Goal: Transaction & Acquisition: Purchase product/service

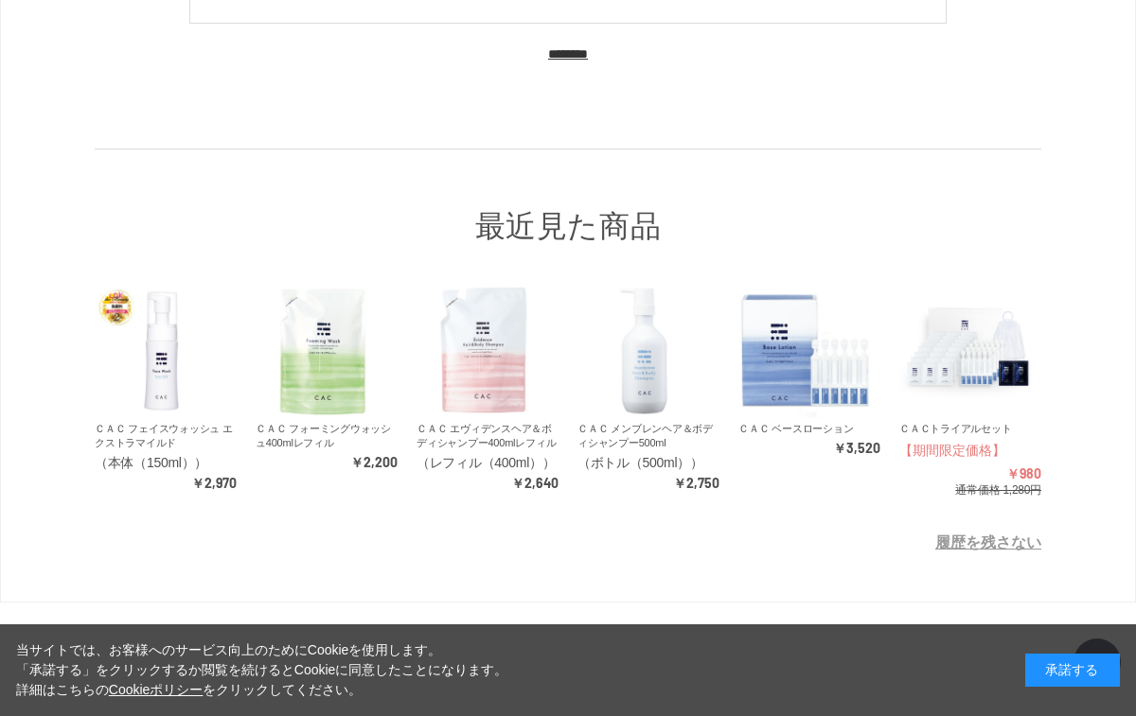
click at [492, 447] on link "ＣＡＣ エヴィデンスヘア＆ボディシャンプー400mlレフィル" at bounding box center [485, 436] width 139 height 26
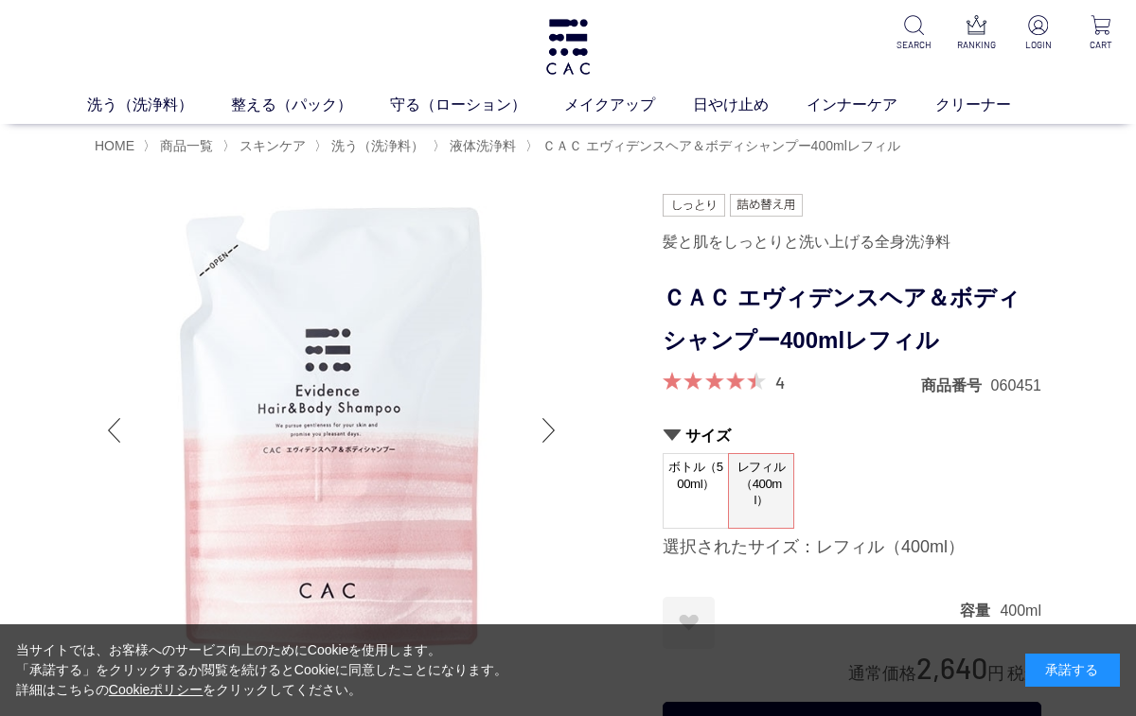
click at [1032, 33] on img at bounding box center [1038, 25] width 20 height 20
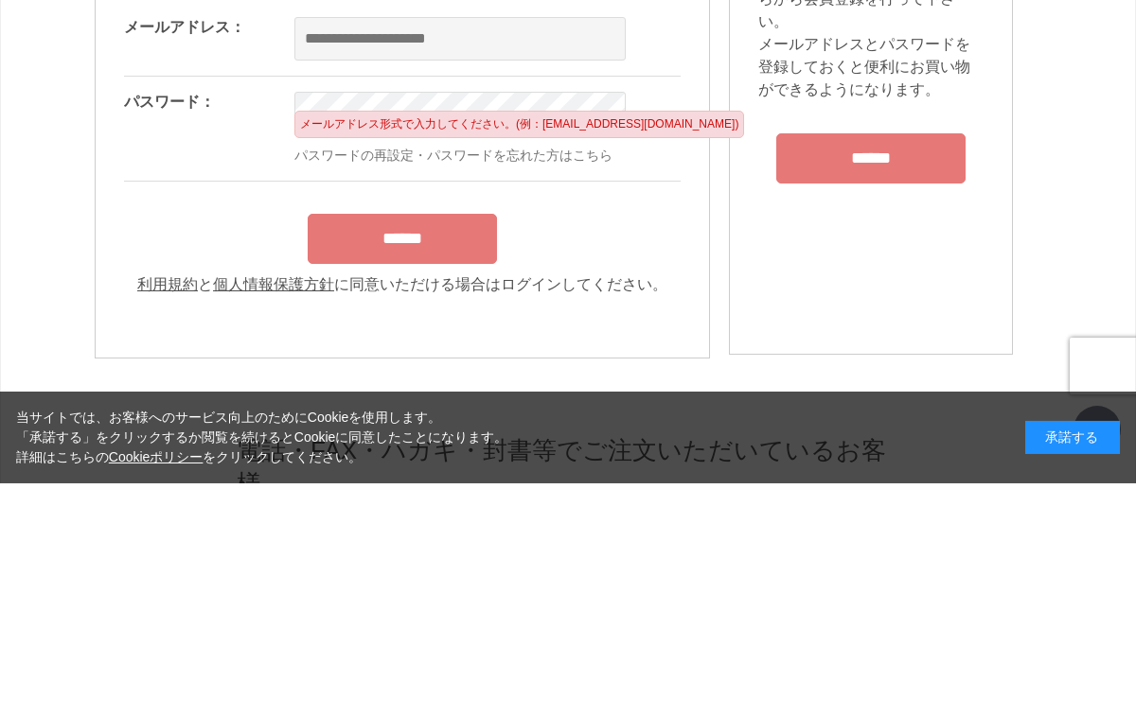
scroll to position [233, 0]
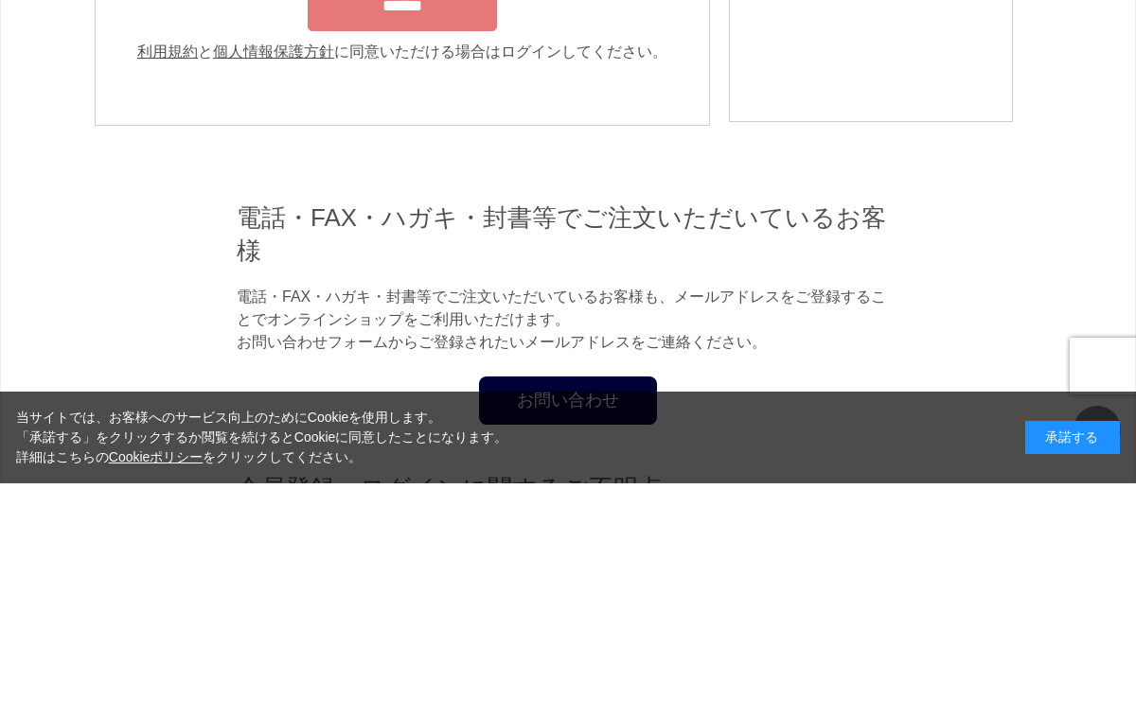
type input "**********"
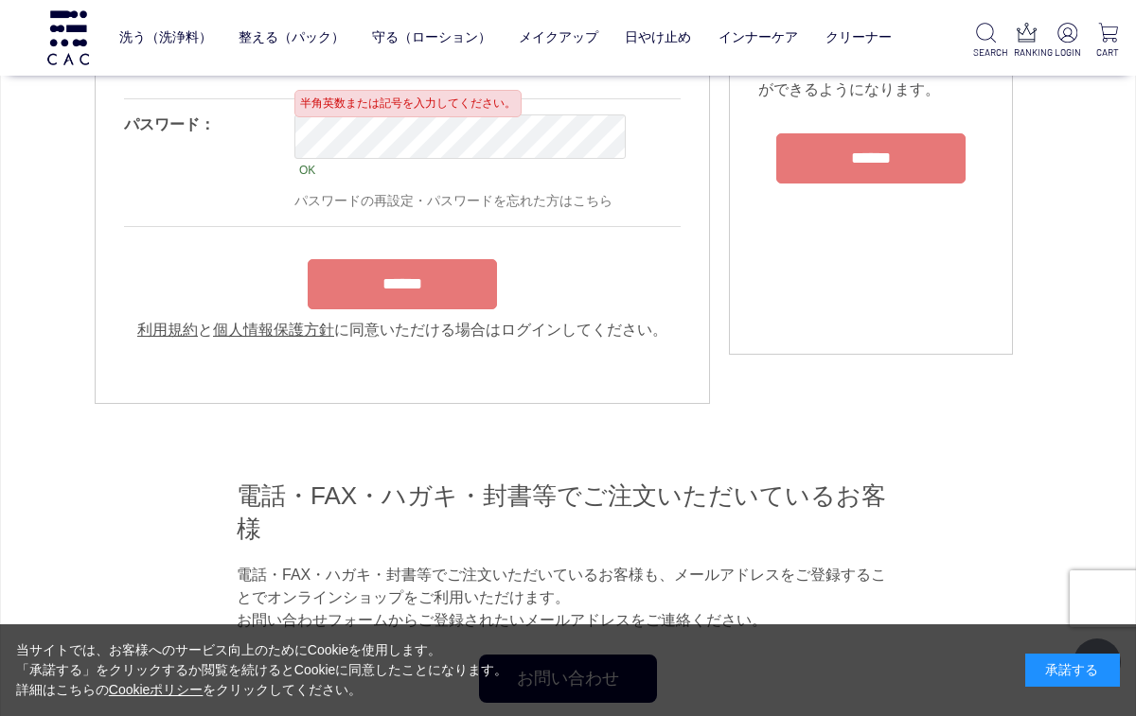
click at [448, 288] on input "******" at bounding box center [402, 284] width 189 height 50
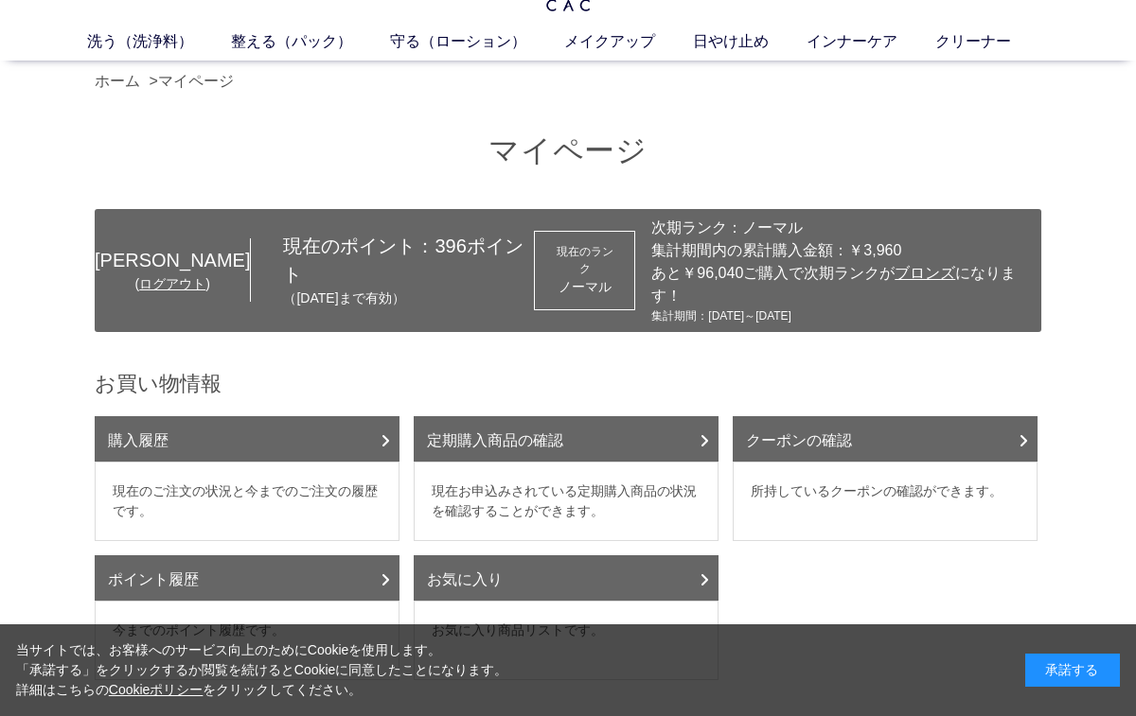
scroll to position [76, 0]
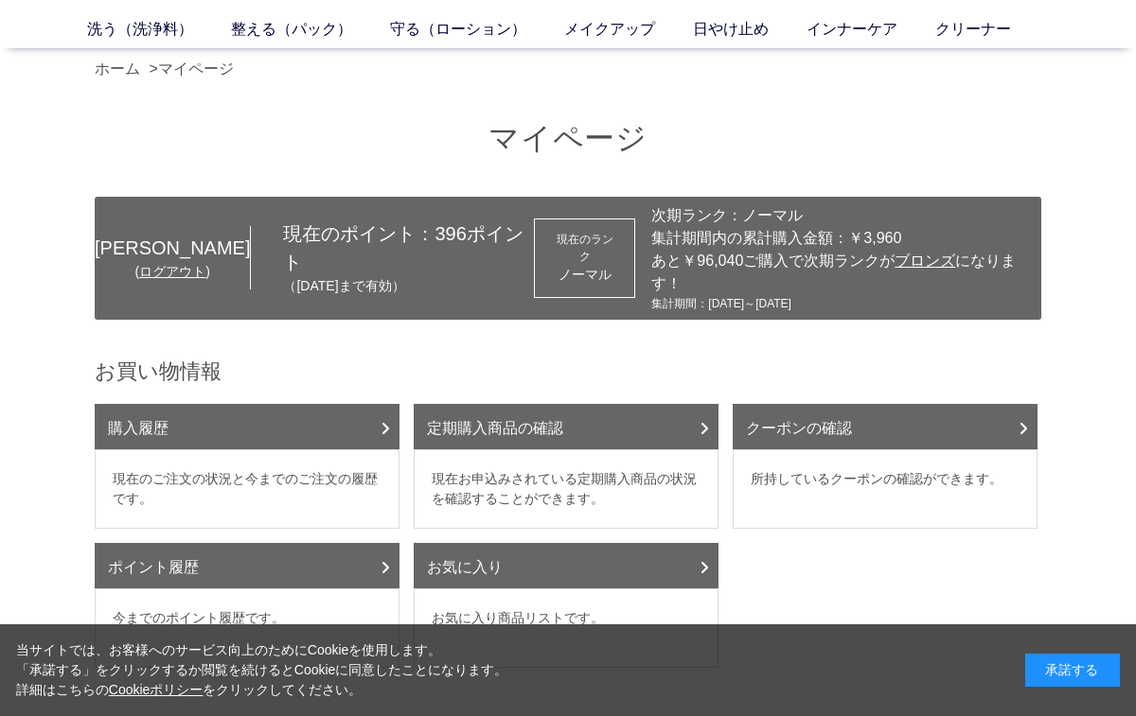
click at [712, 406] on link "定期購入商品の確認" at bounding box center [566, 426] width 305 height 45
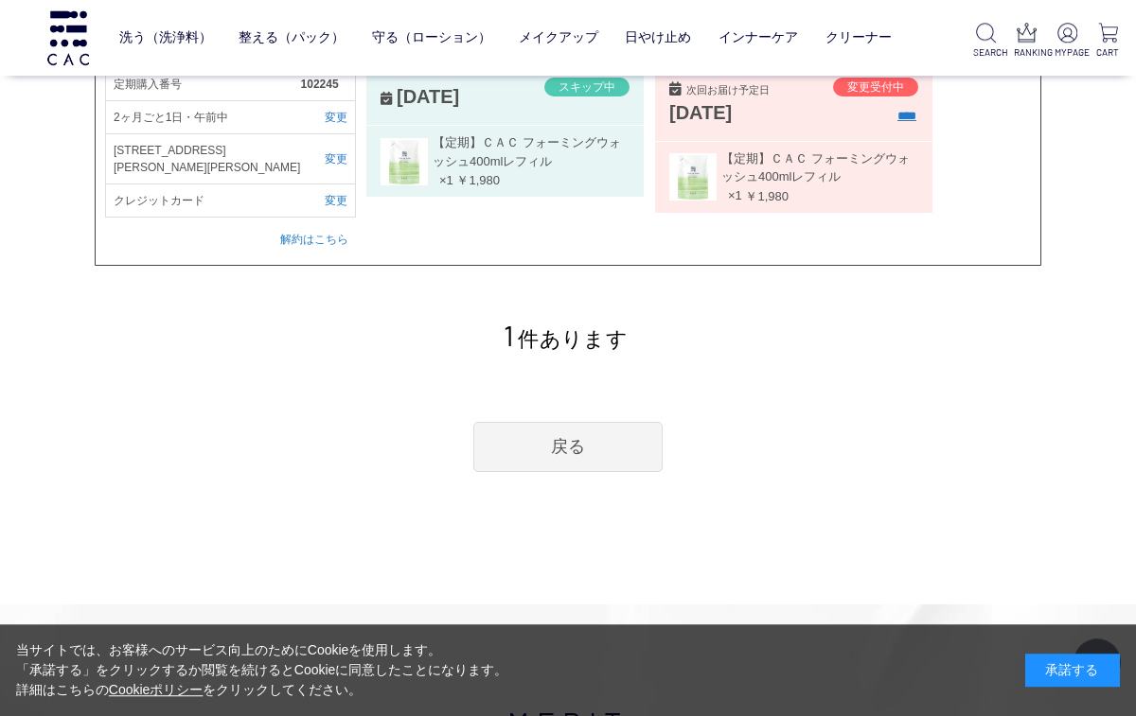
scroll to position [287, 0]
click at [582, 438] on link "戻る" at bounding box center [567, 447] width 189 height 50
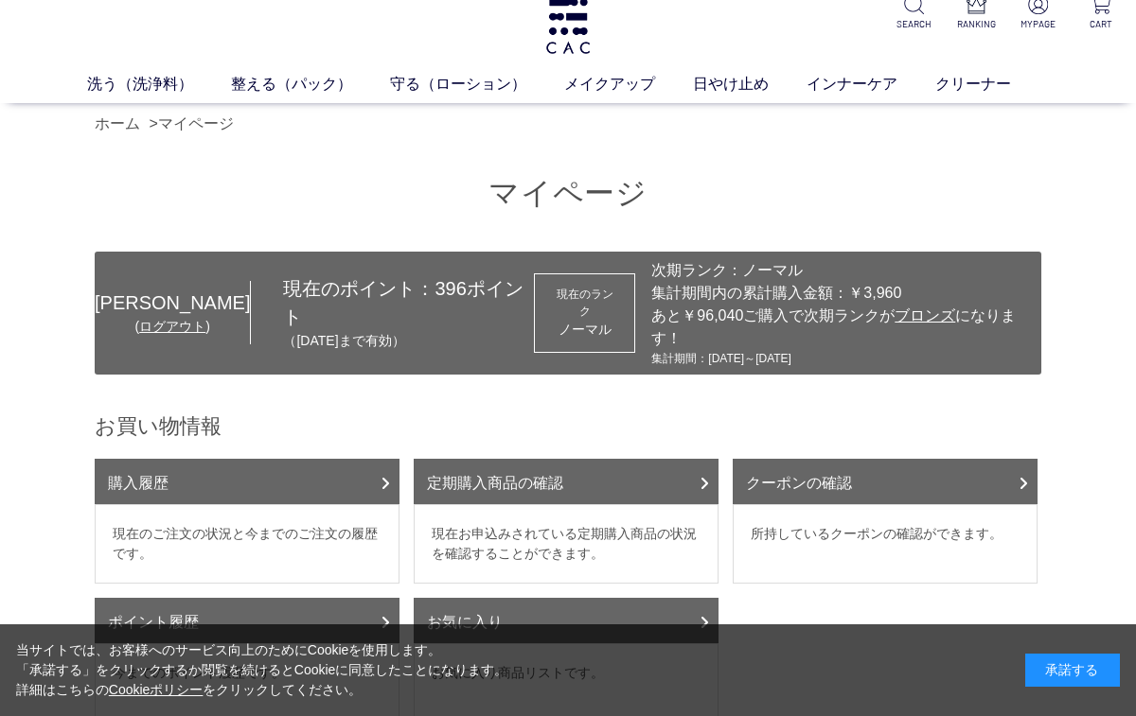
scroll to position [17, 0]
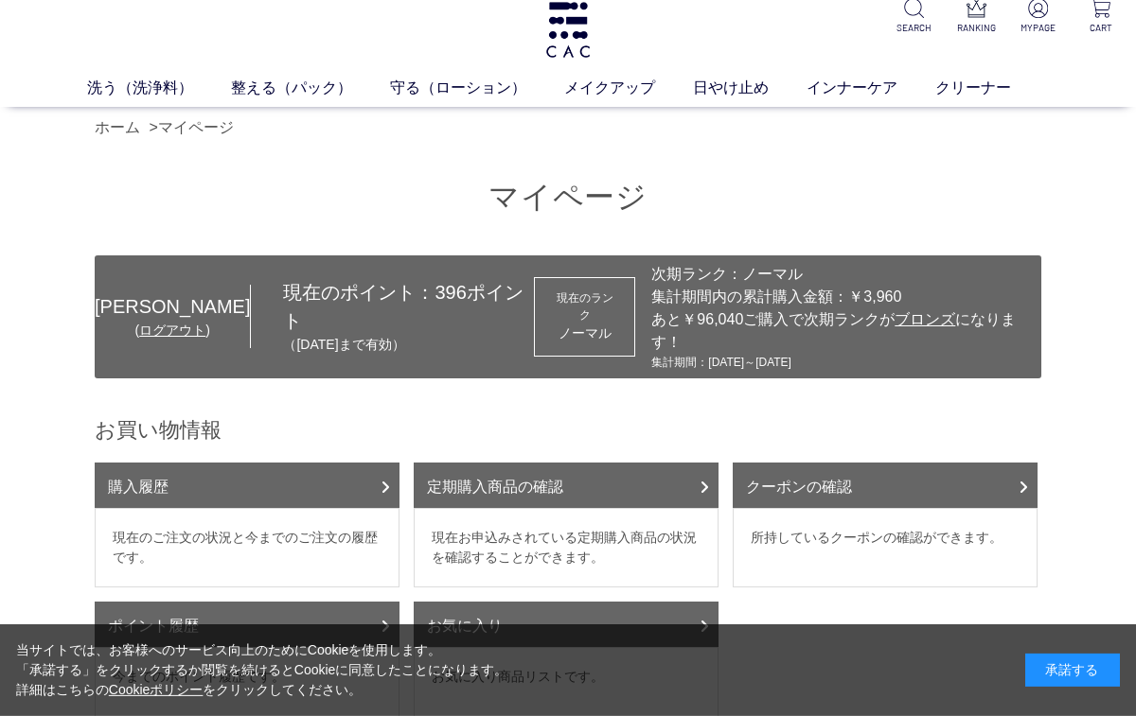
click at [127, 77] on link "洗う（洗浄料）" at bounding box center [159, 88] width 144 height 23
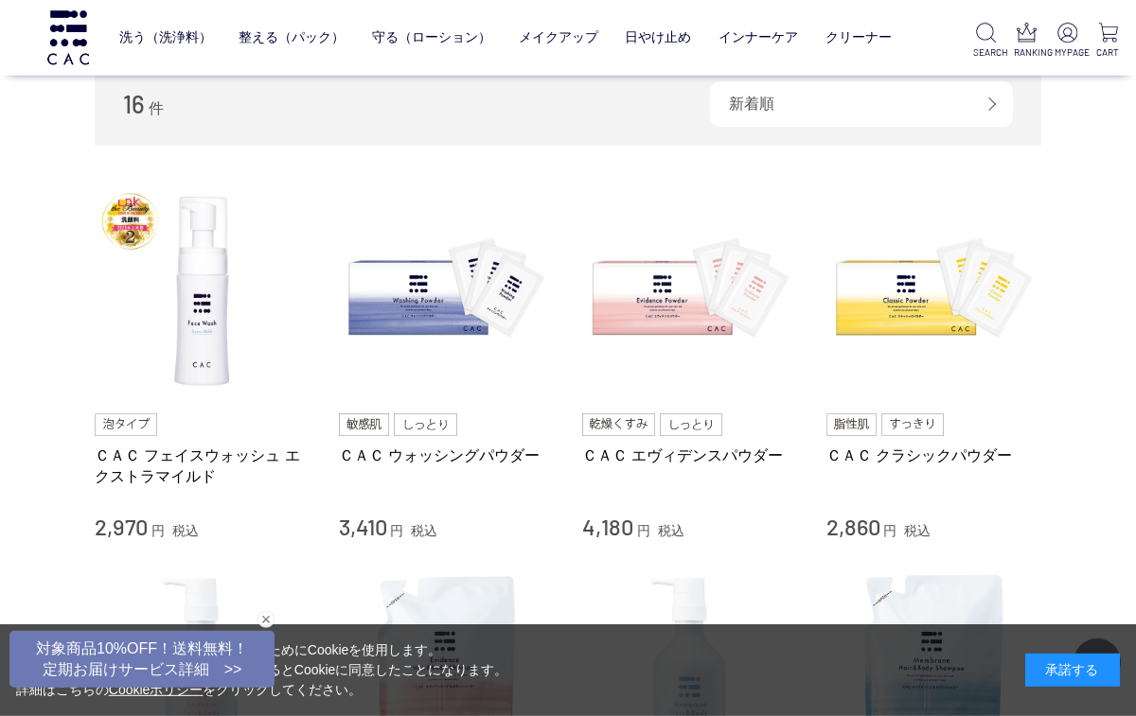
scroll to position [315, 0]
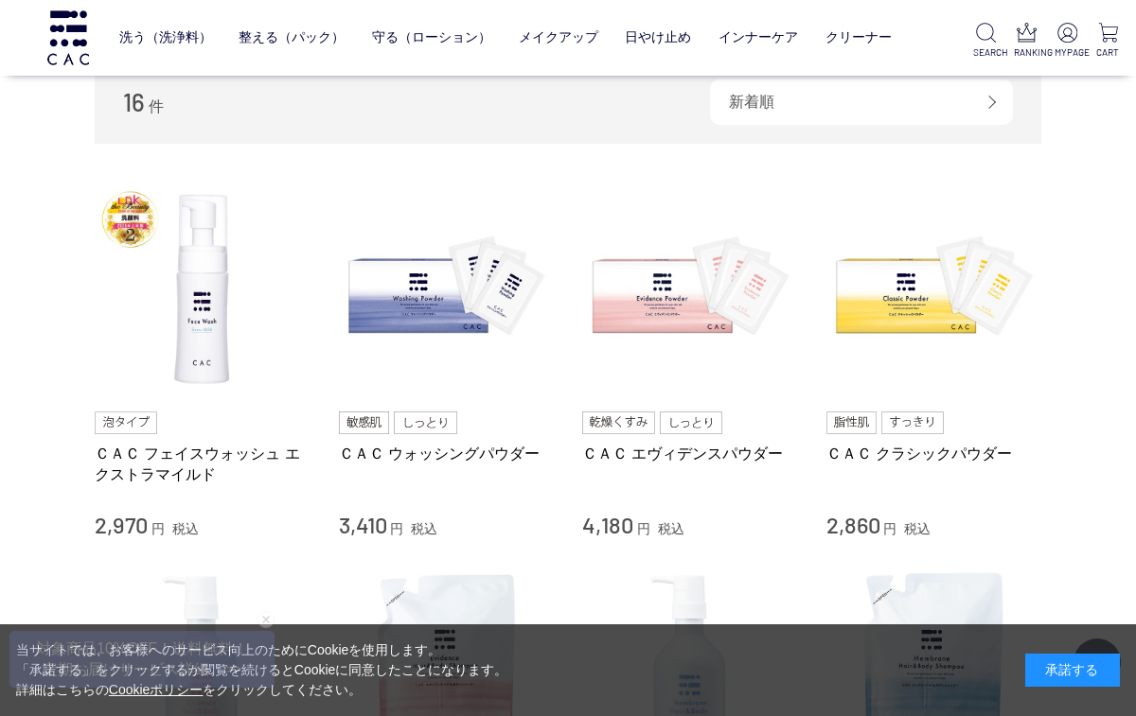
click at [449, 450] on link "ＣＡＣ ウォッシングパウダー" at bounding box center [447, 454] width 216 height 20
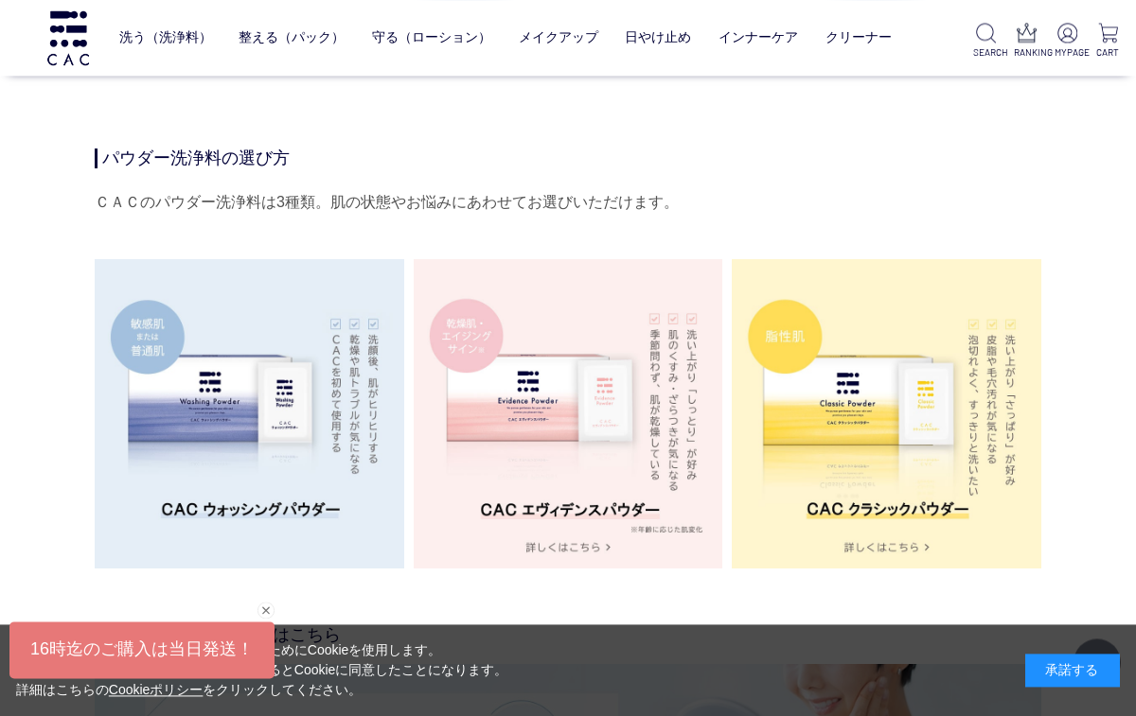
scroll to position [3275, 0]
click at [309, 428] on img at bounding box center [249, 414] width 309 height 309
click at [303, 393] on img at bounding box center [249, 414] width 309 height 309
click at [244, 503] on img at bounding box center [249, 414] width 309 height 309
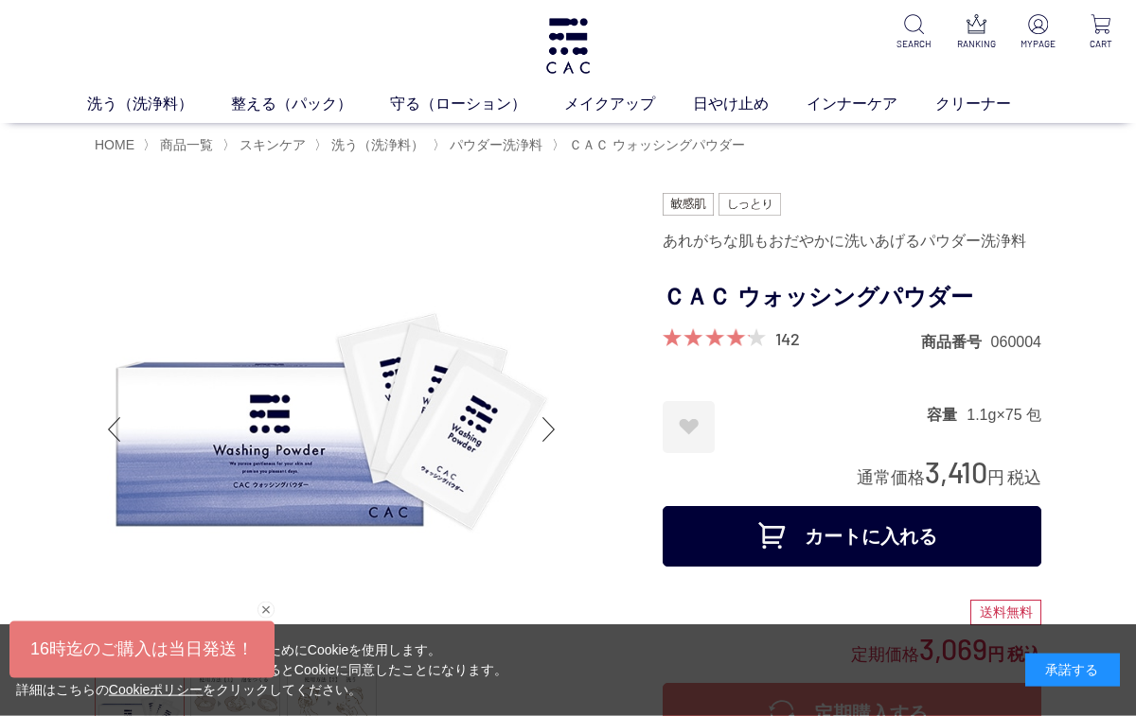
scroll to position [0, 0]
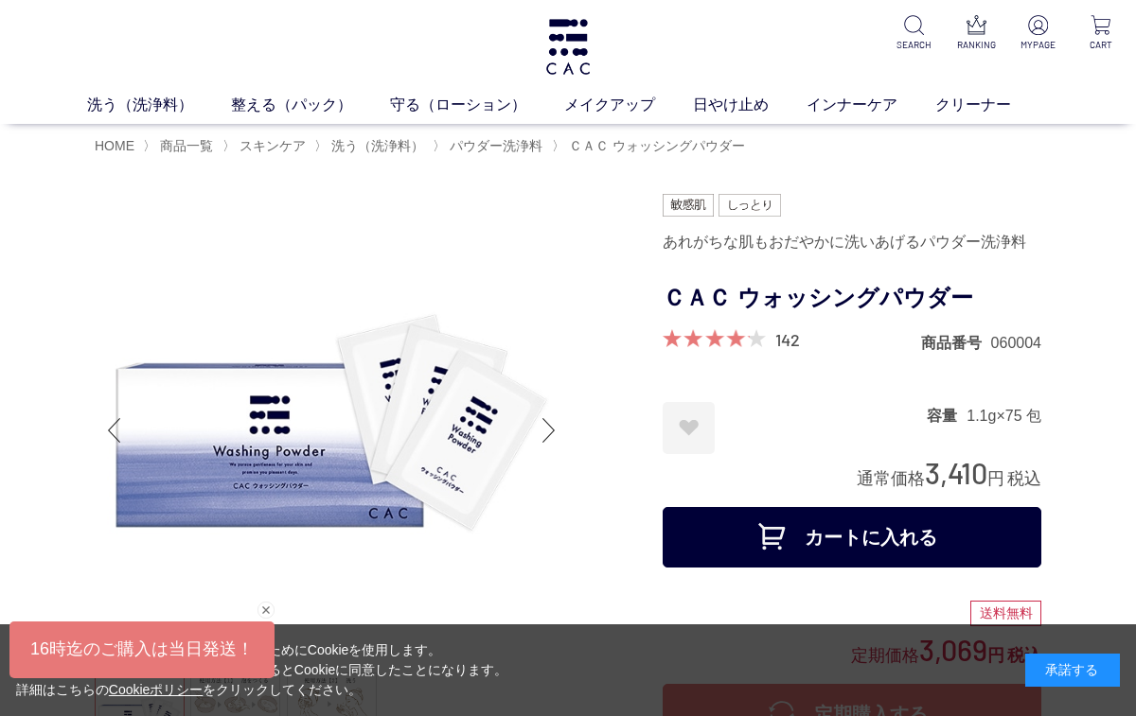
click at [117, 151] on span "HOME" at bounding box center [115, 145] width 40 height 15
click at [112, 144] on span "HOME" at bounding box center [115, 145] width 40 height 15
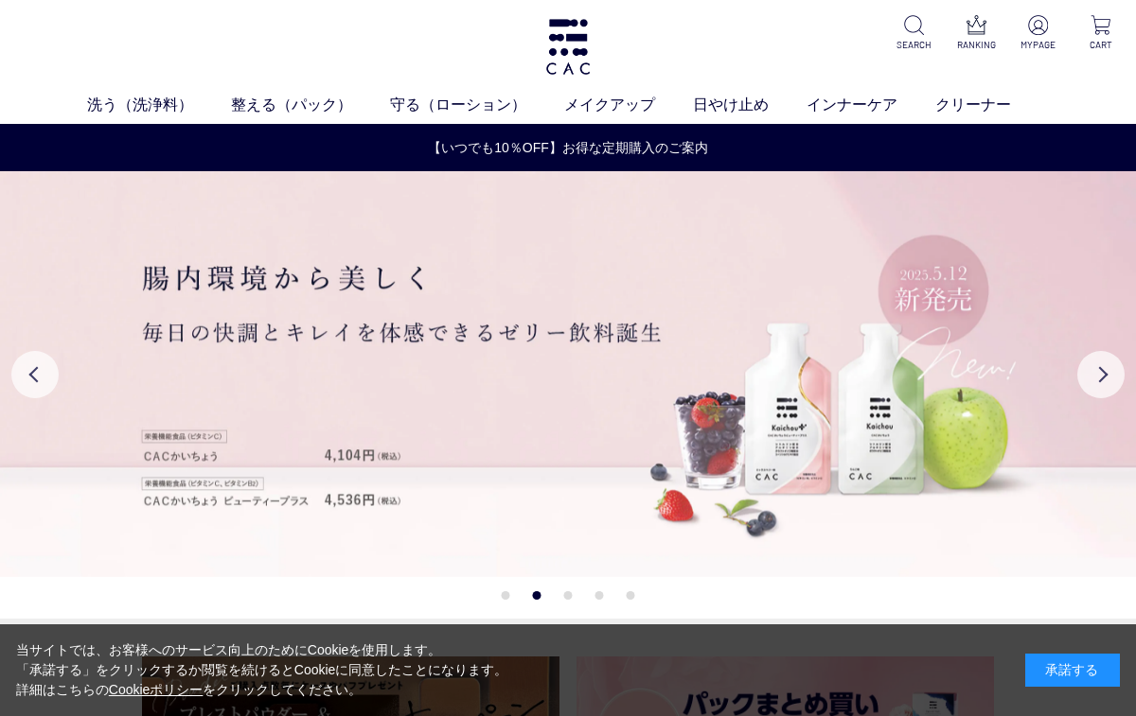
click at [38, 377] on button "Previous" at bounding box center [34, 374] width 47 height 47
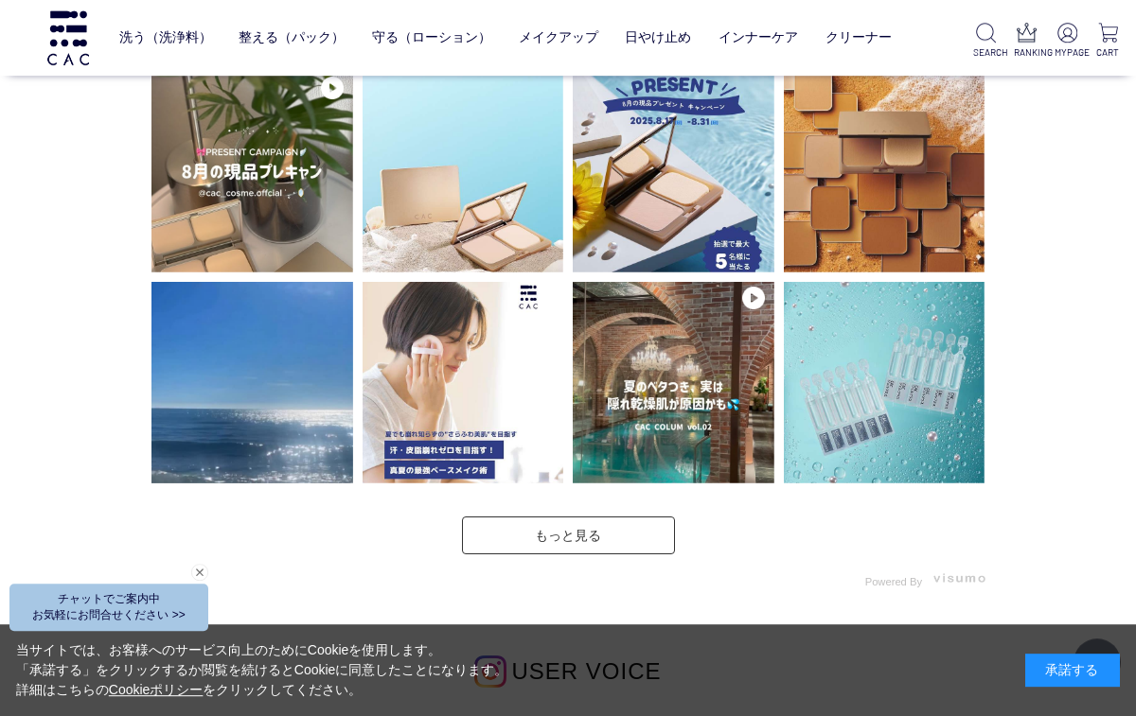
scroll to position [4590, 0]
click at [607, 543] on link "もっと見る" at bounding box center [568, 536] width 213 height 38
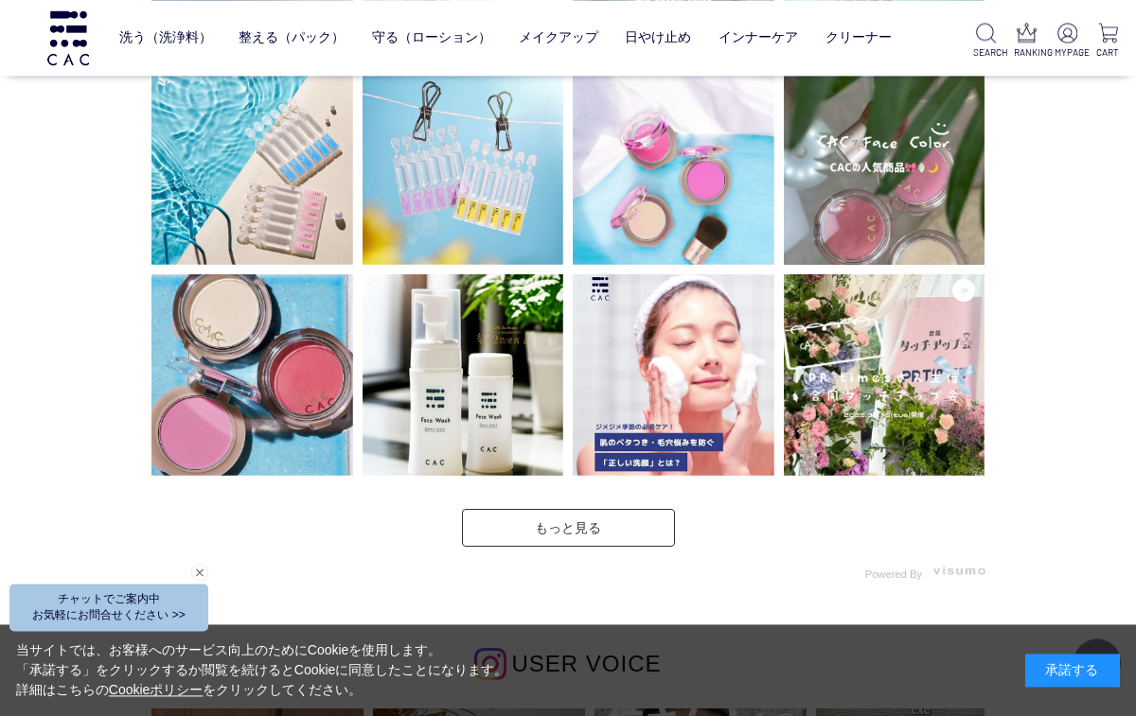
scroll to position [5019, 0]
click at [609, 530] on link "もっと見る" at bounding box center [568, 528] width 213 height 38
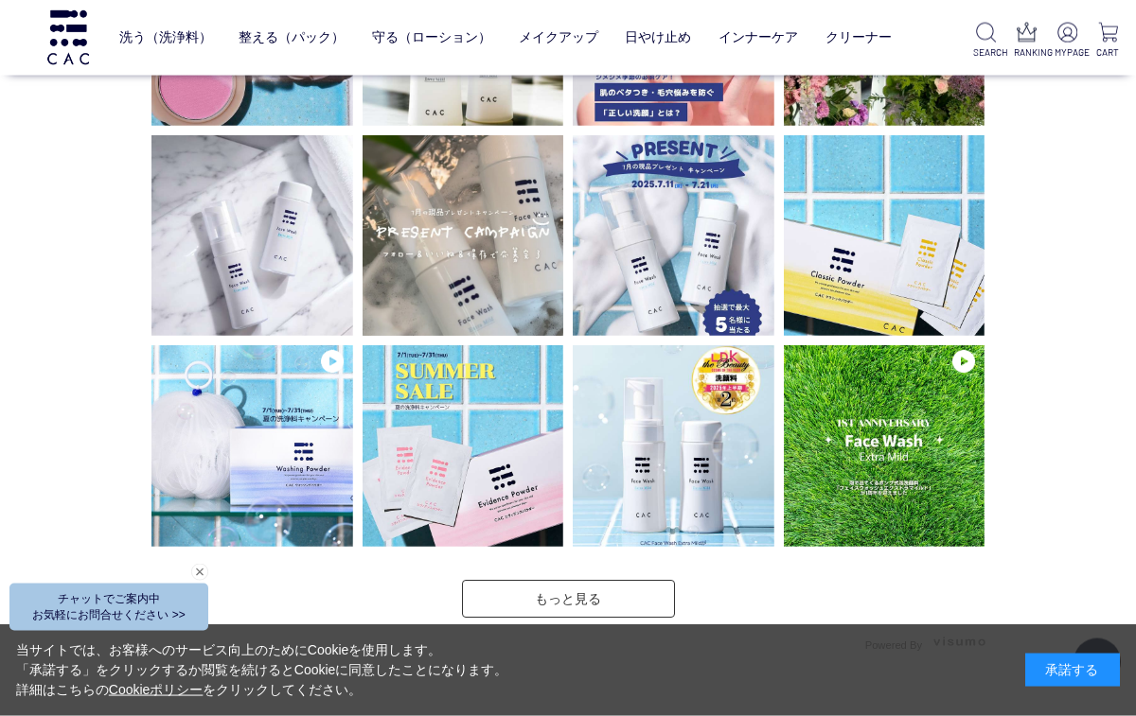
scroll to position [5369, 0]
click at [610, 598] on link "もっと見る" at bounding box center [568, 599] width 213 height 38
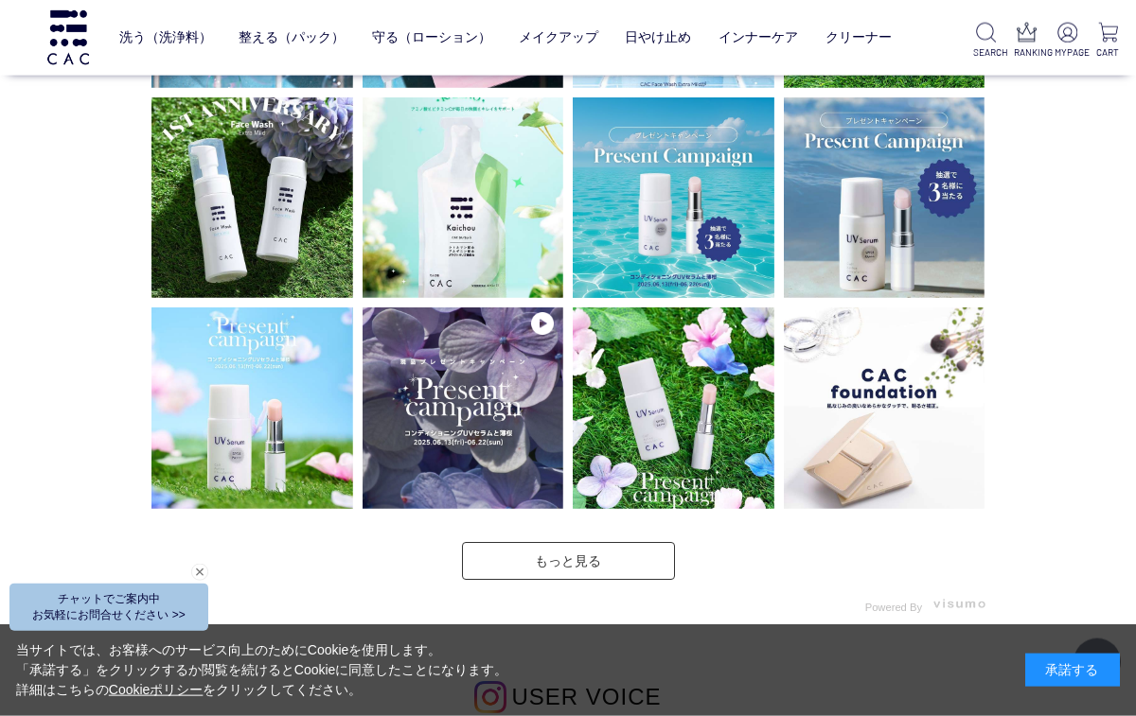
scroll to position [5828, 0]
click at [616, 557] on link "もっと見る" at bounding box center [568, 561] width 213 height 38
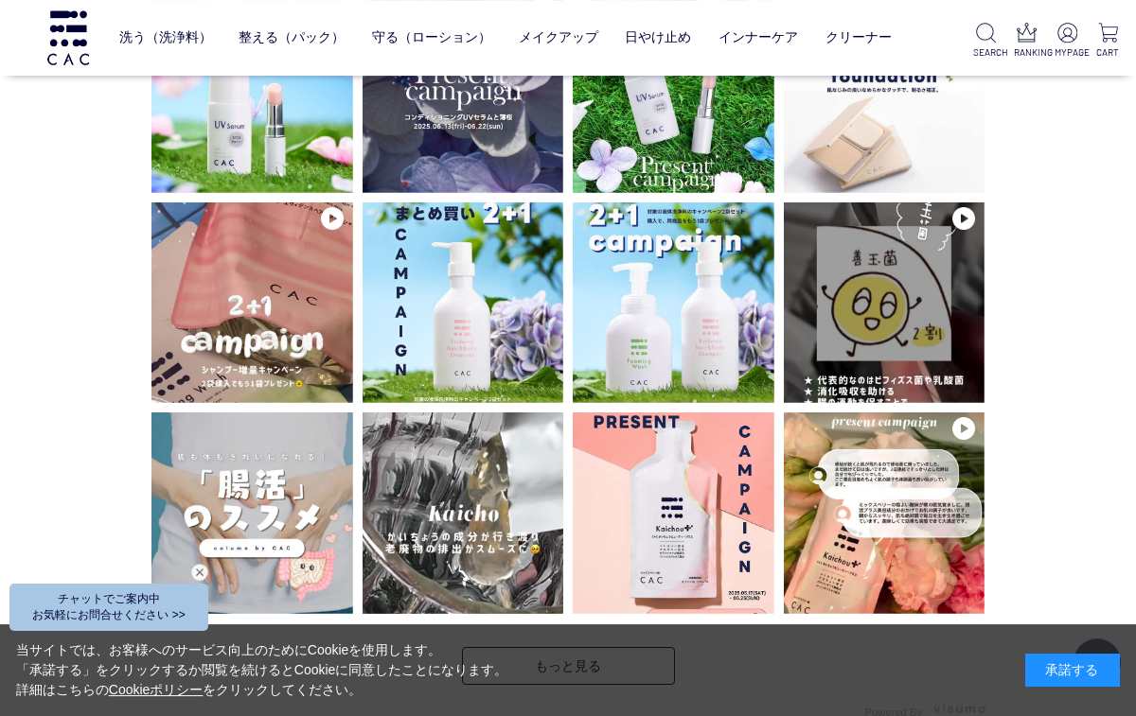
scroll to position [6144, 0]
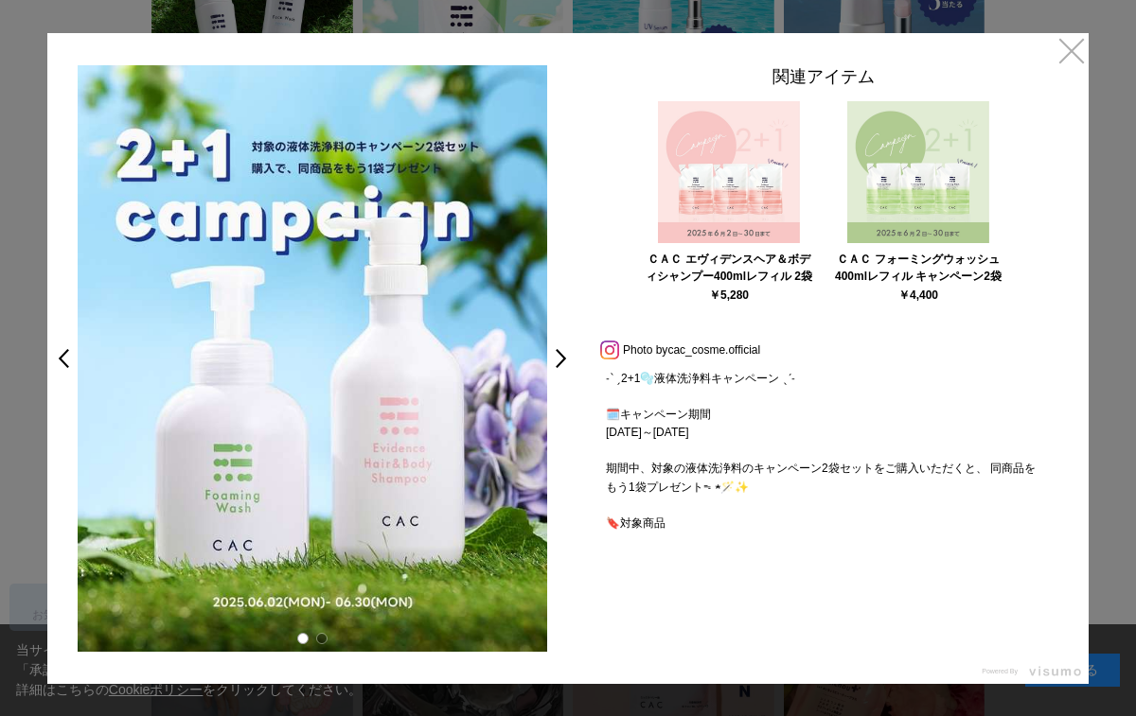
click at [1070, 54] on link "×" at bounding box center [1071, 50] width 34 height 34
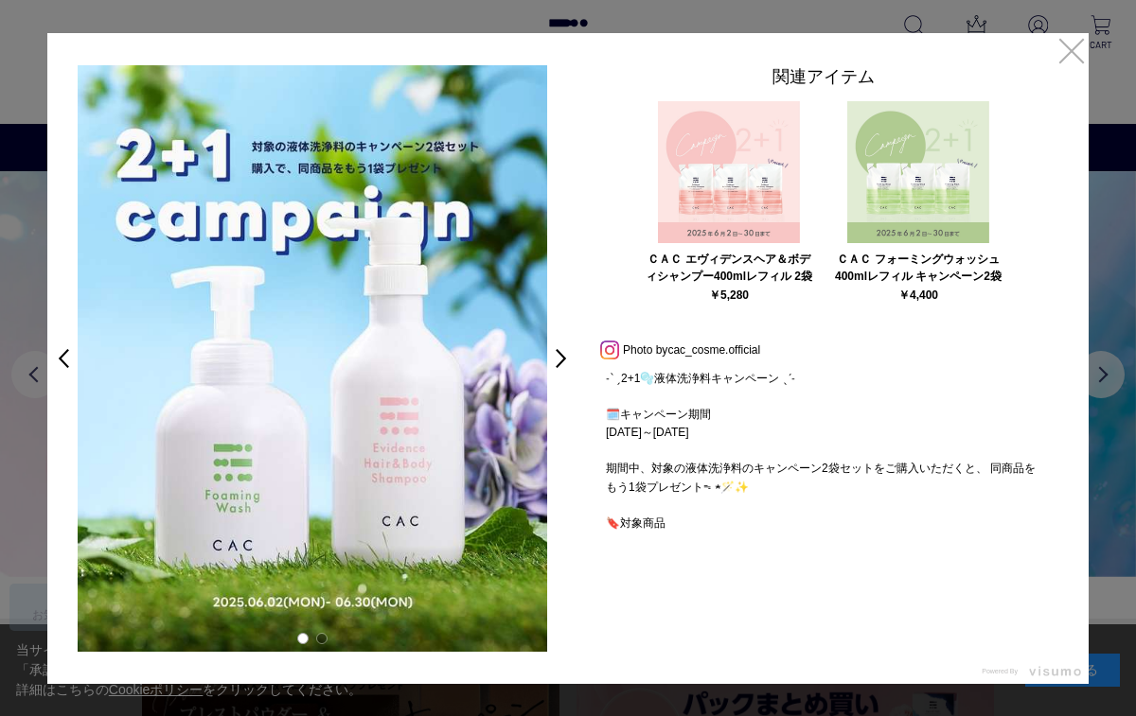
scroll to position [6144, 0]
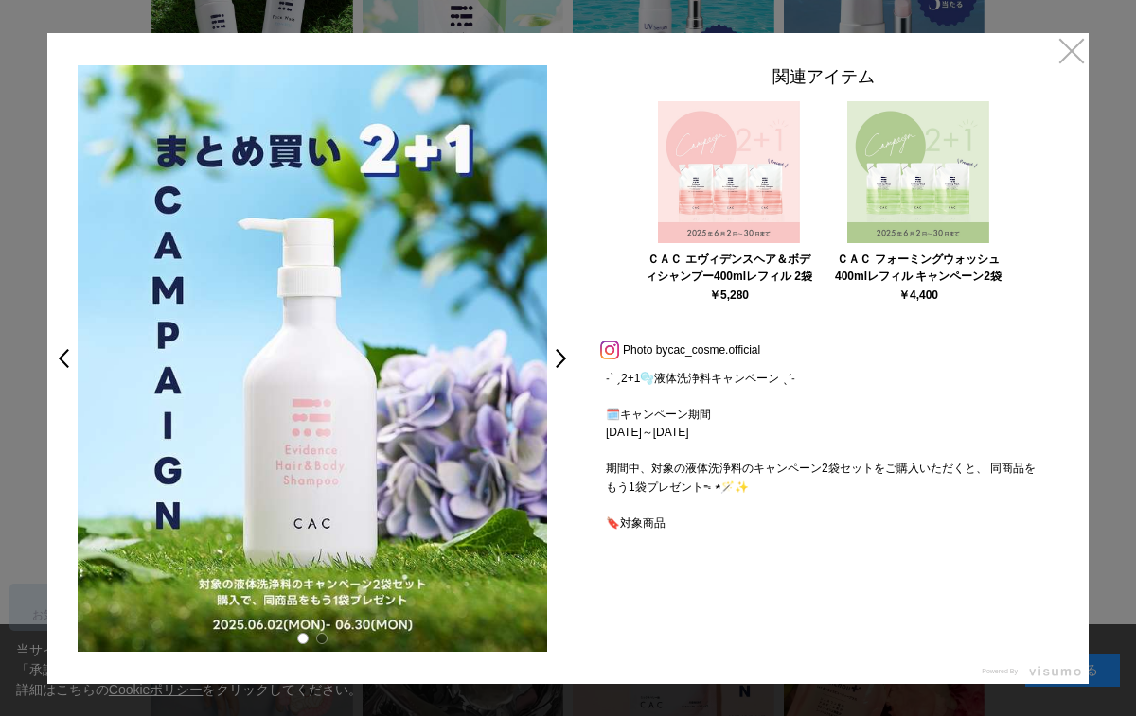
click at [1050, 53] on div "< > 関連アイテム ＣＡＣ エヴィデンスヘア＆ボディシャンプー400mlレフィル 2袋セット ￥5,280 ＣＡＣ フォーミングウォッシュ400mlレフィル…" at bounding box center [567, 358] width 1041 height 651
click at [1067, 51] on link "×" at bounding box center [1071, 50] width 34 height 34
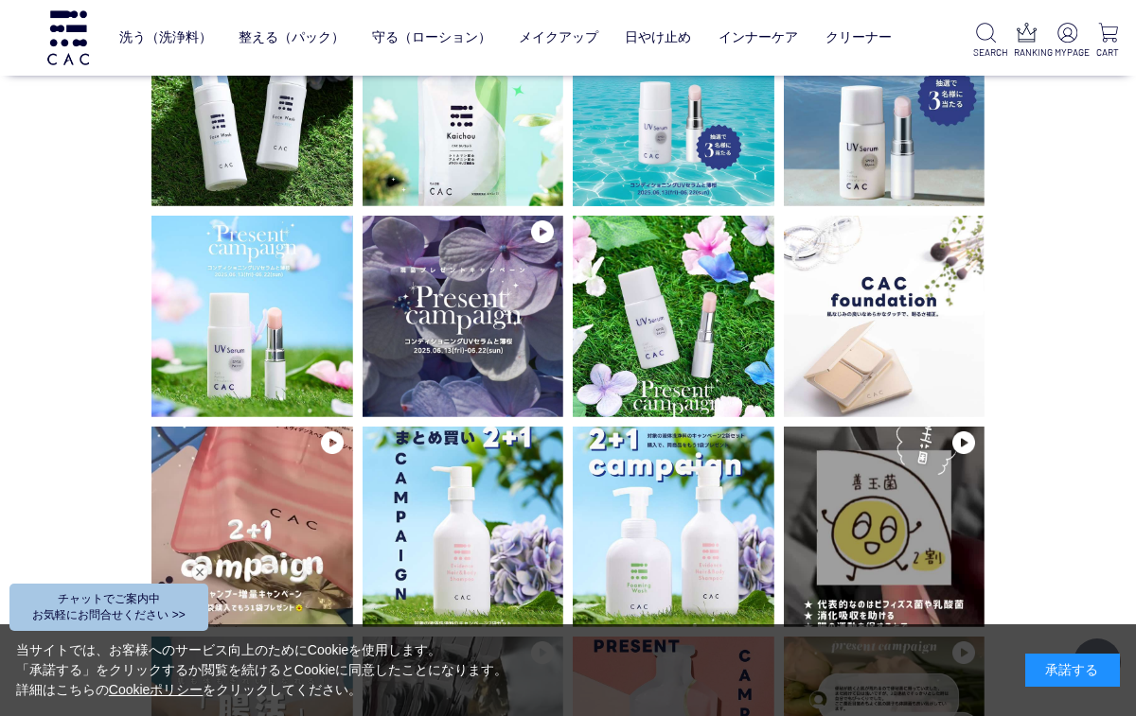
scroll to position [5919, 0]
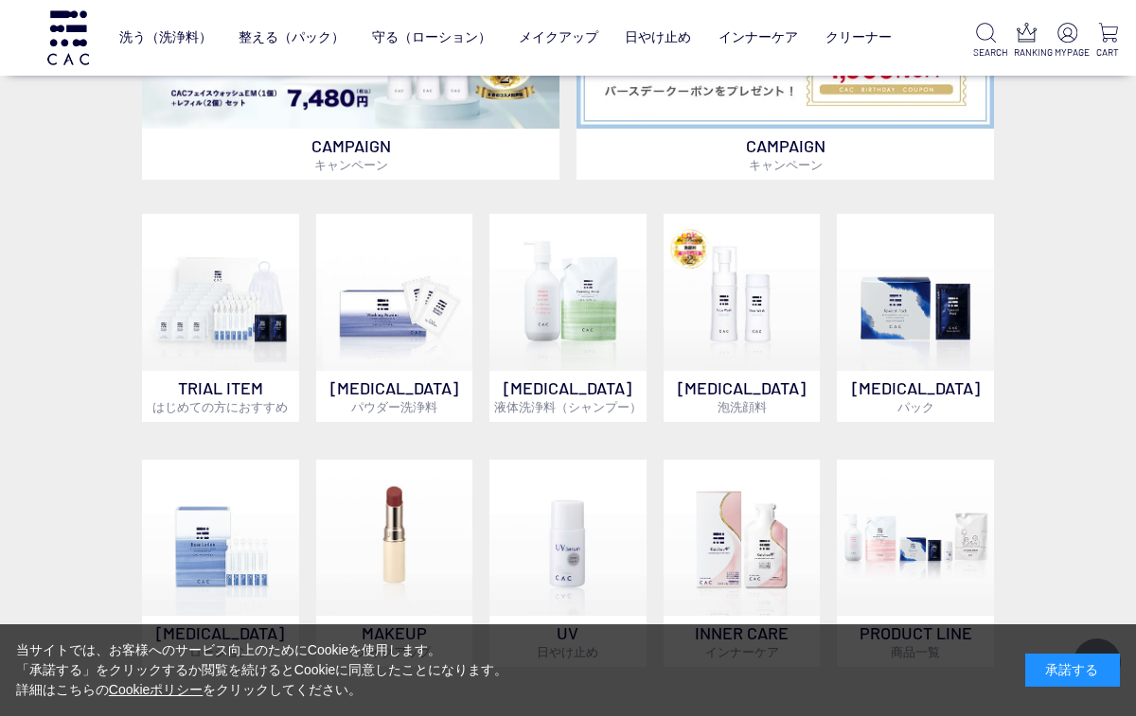
scroll to position [1008, 0]
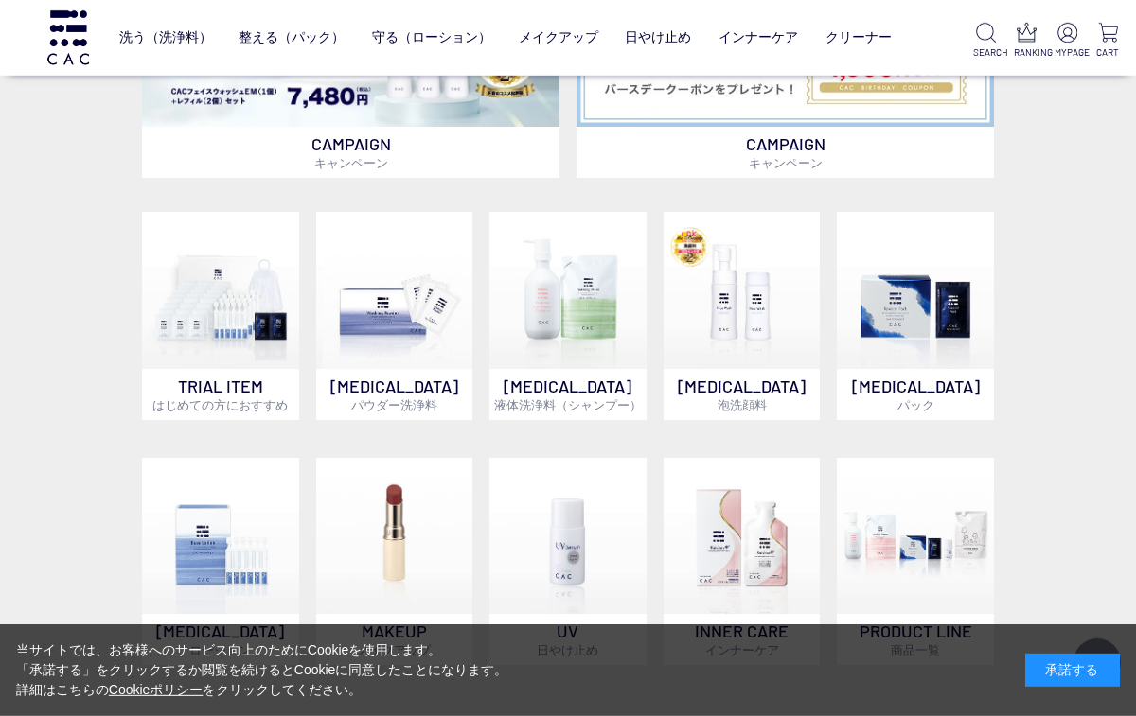
click at [915, 569] on img at bounding box center [915, 536] width 157 height 157
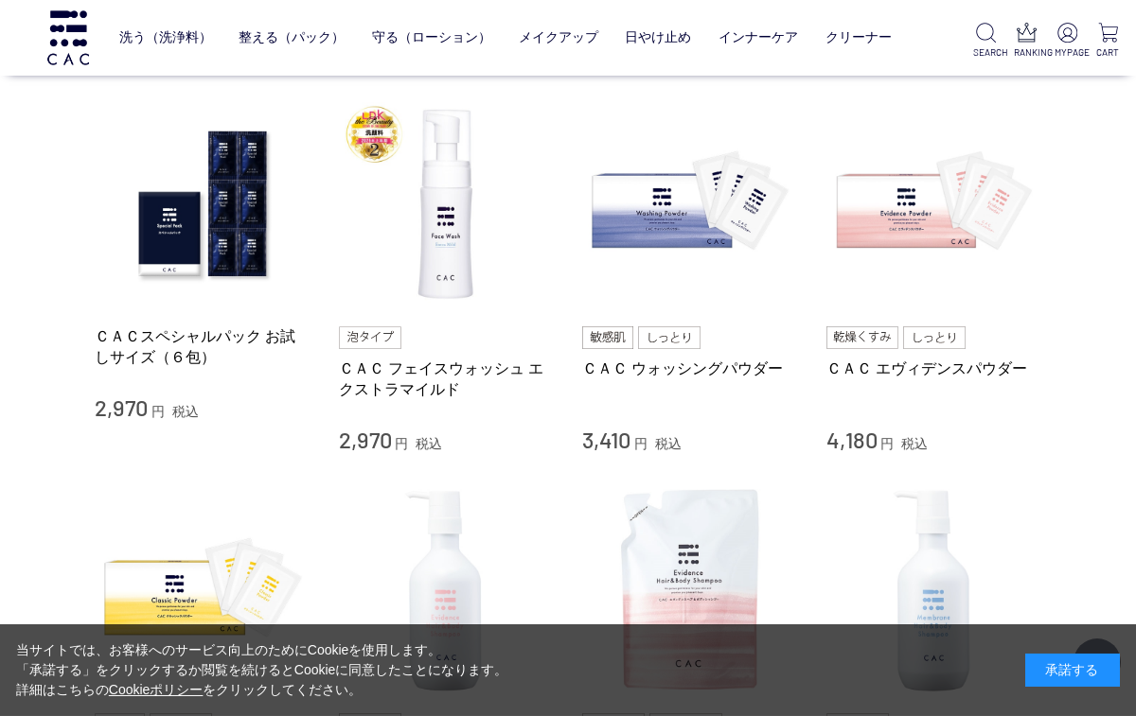
scroll to position [735, 0]
click at [710, 363] on link "ＣＡＣ ウォッシングパウダー" at bounding box center [690, 368] width 216 height 20
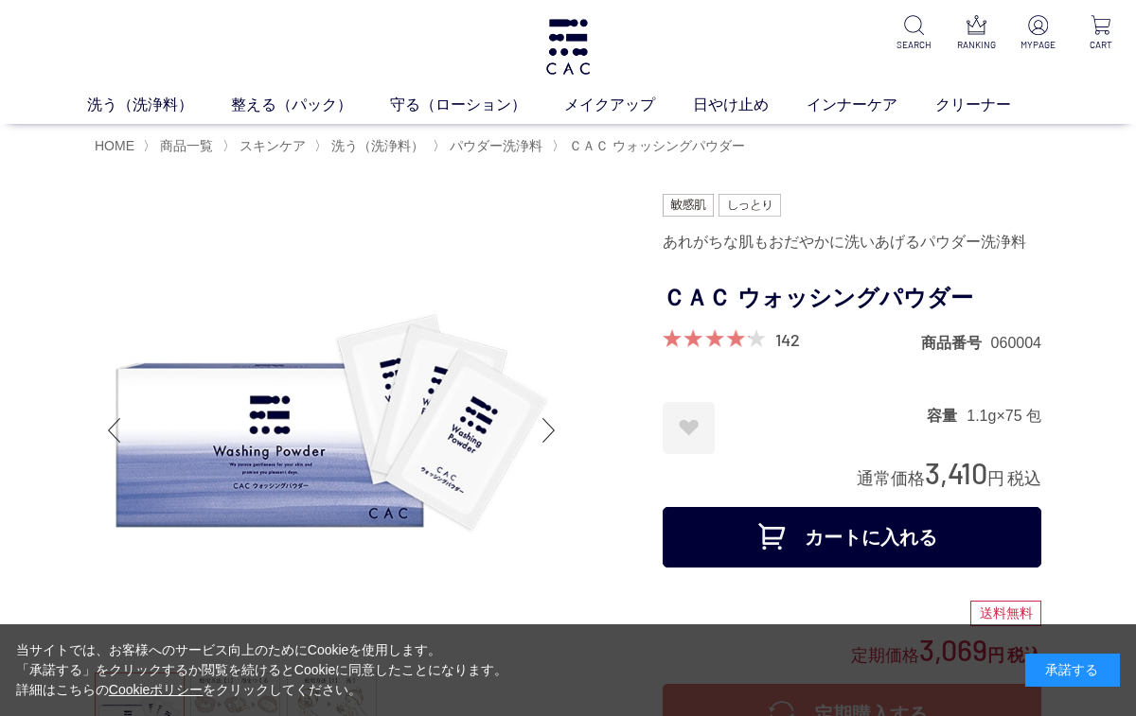
click at [531, 433] on div "Next slide" at bounding box center [549, 431] width 38 height 76
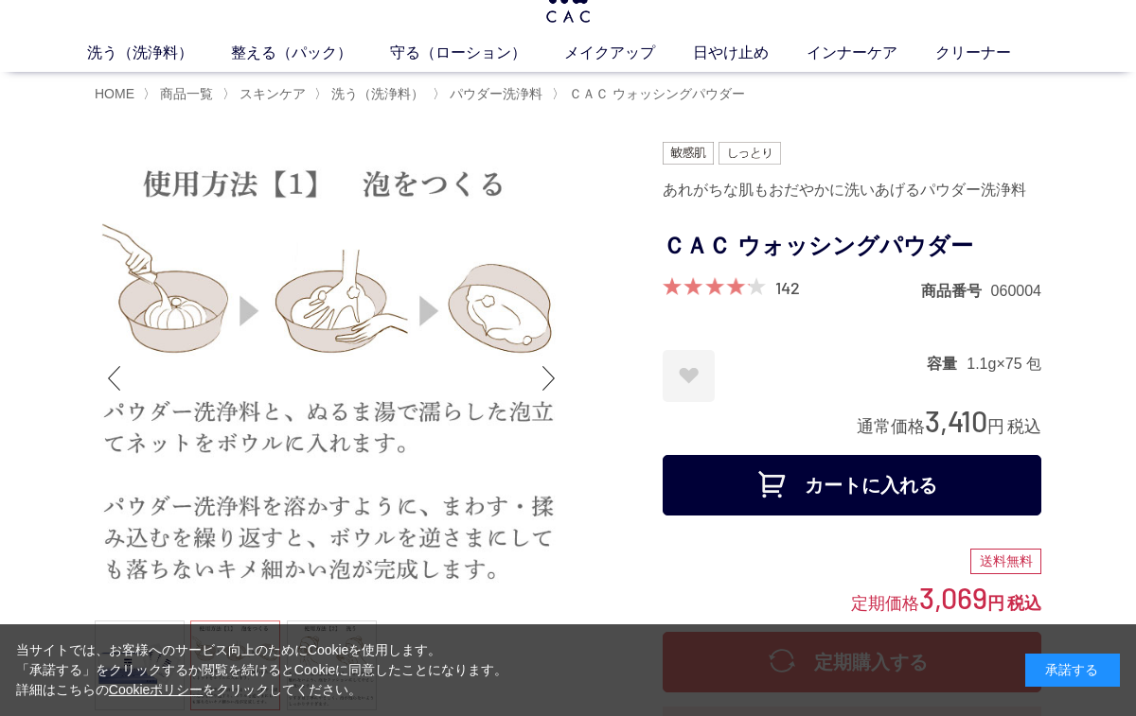
scroll to position [51, 0]
click at [545, 361] on div "Next slide" at bounding box center [549, 380] width 38 height 76
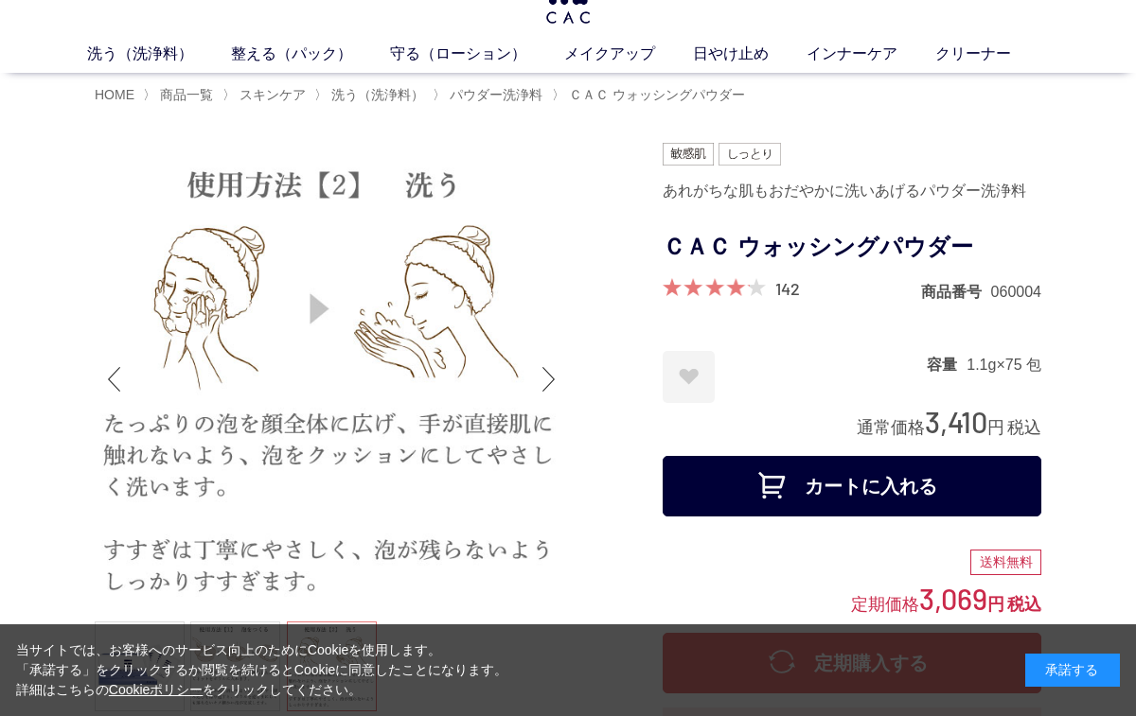
click at [823, 488] on button "カートに入れる" at bounding box center [851, 486] width 379 height 61
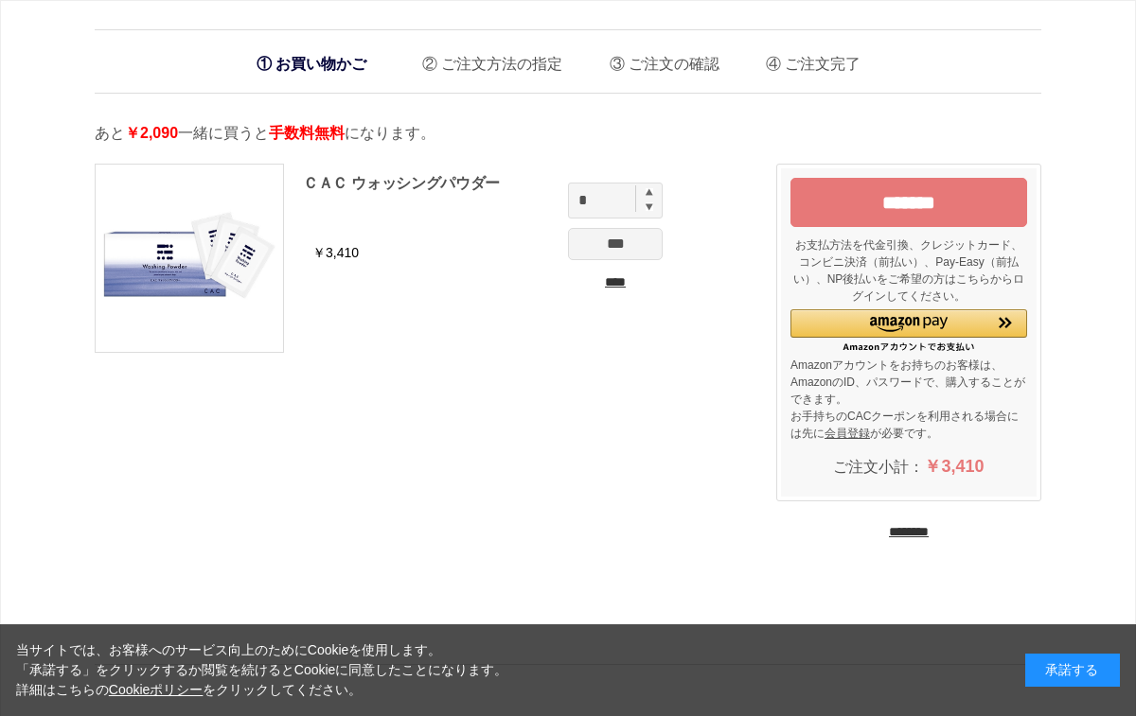
click at [915, 541] on input "********" at bounding box center [909, 532] width 40 height 18
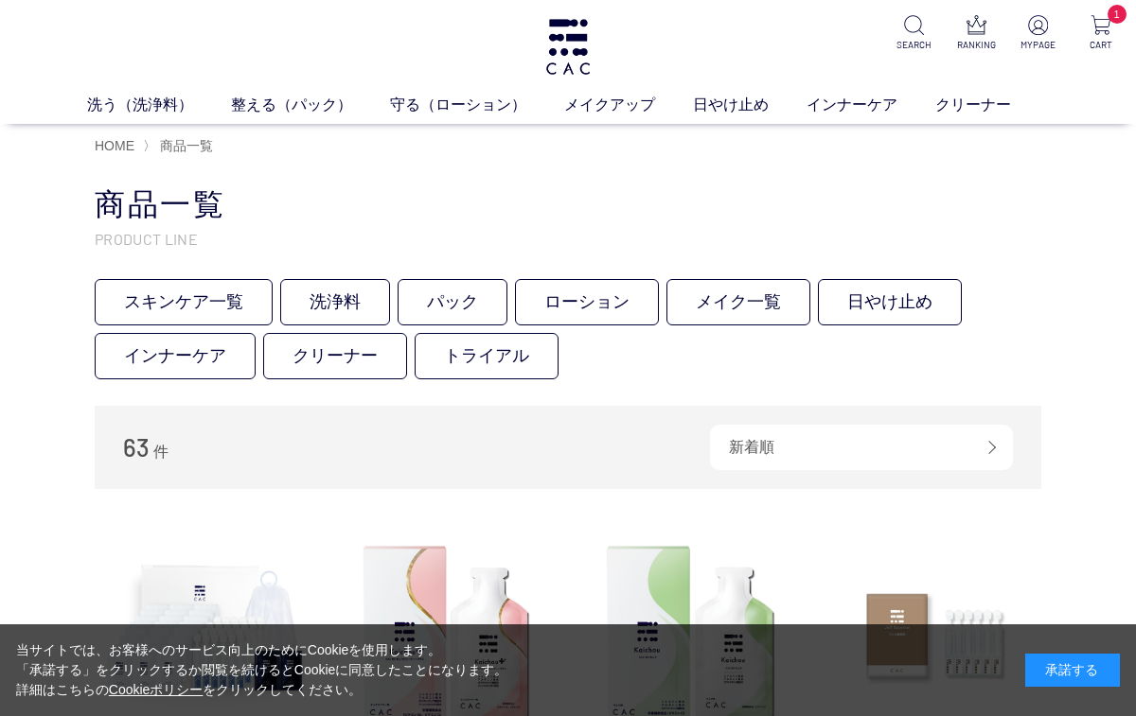
click at [332, 298] on link "洗浄料" at bounding box center [335, 302] width 110 height 46
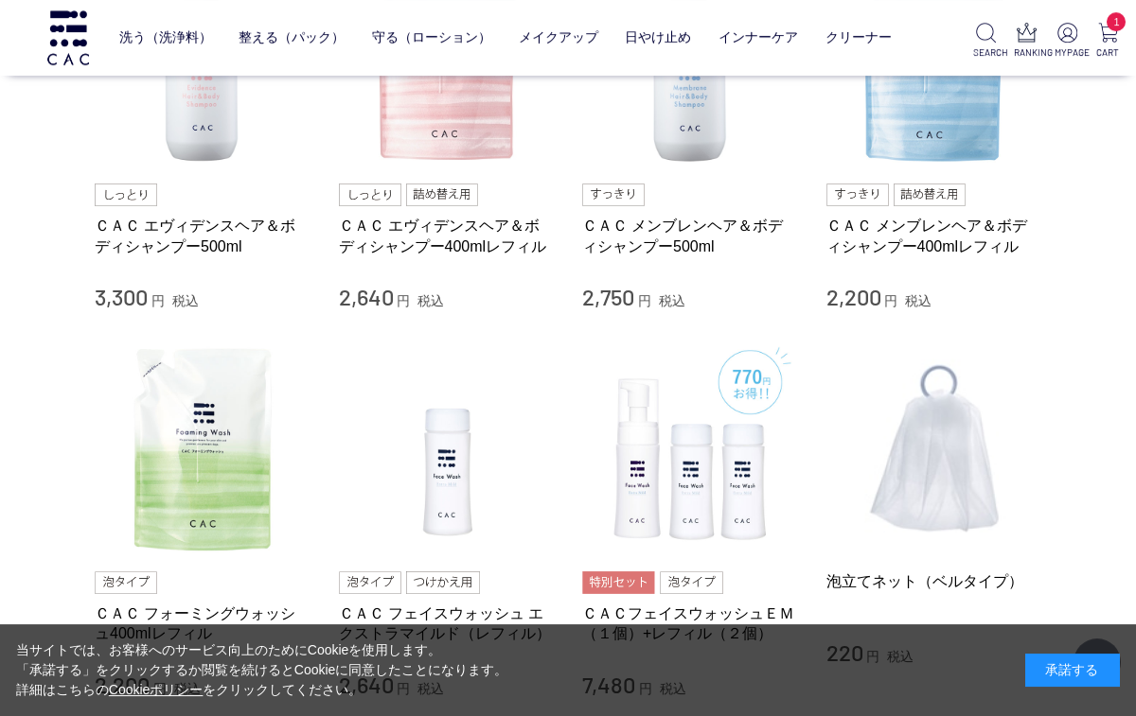
scroll to position [962, 0]
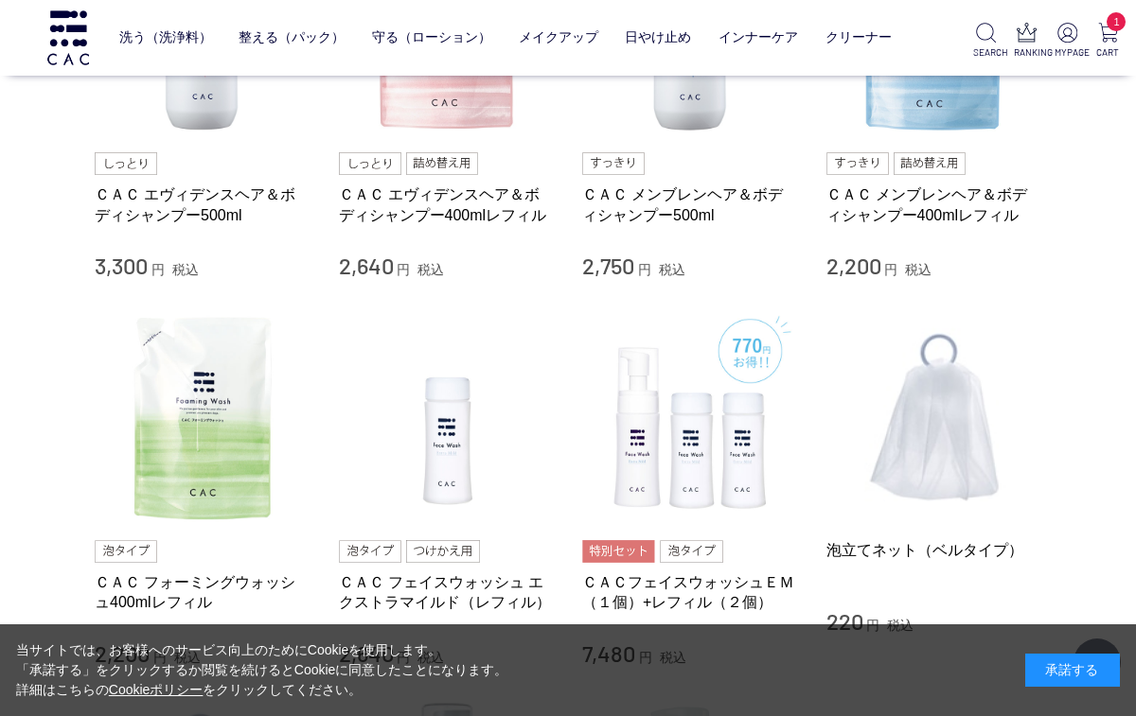
click at [179, 585] on link "ＣＡＣ フォーミングウォッシュ400mlレフィル" at bounding box center [203, 593] width 216 height 41
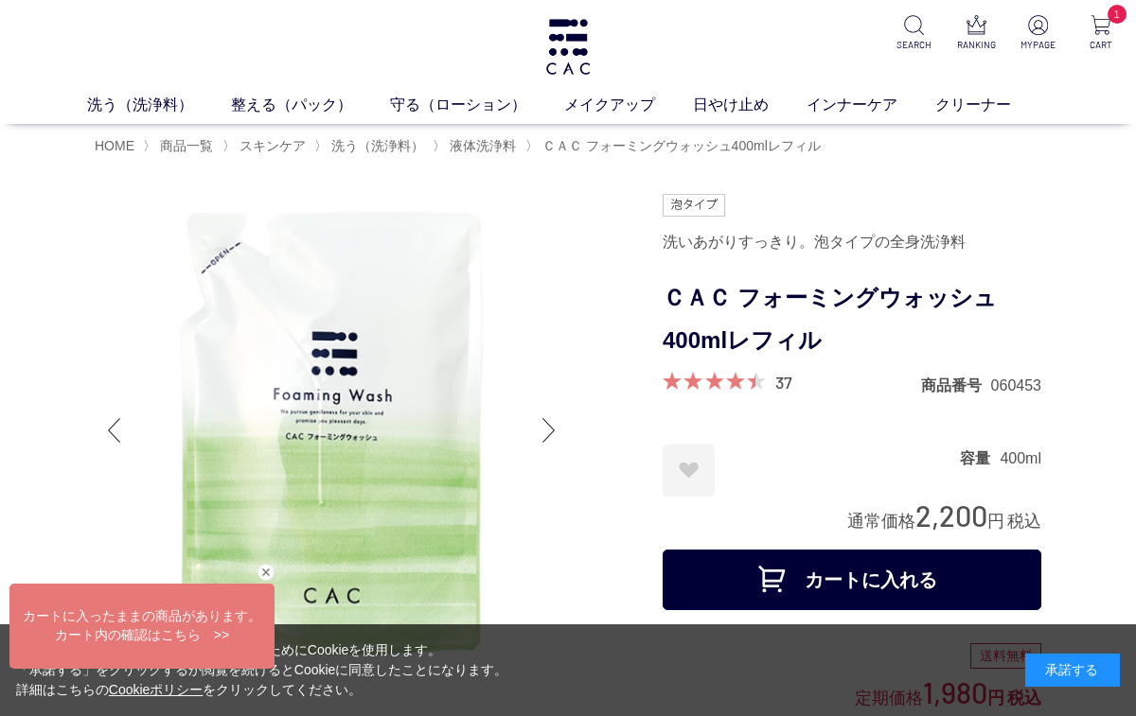
click at [834, 572] on button "カートに入れる" at bounding box center [851, 580] width 379 height 61
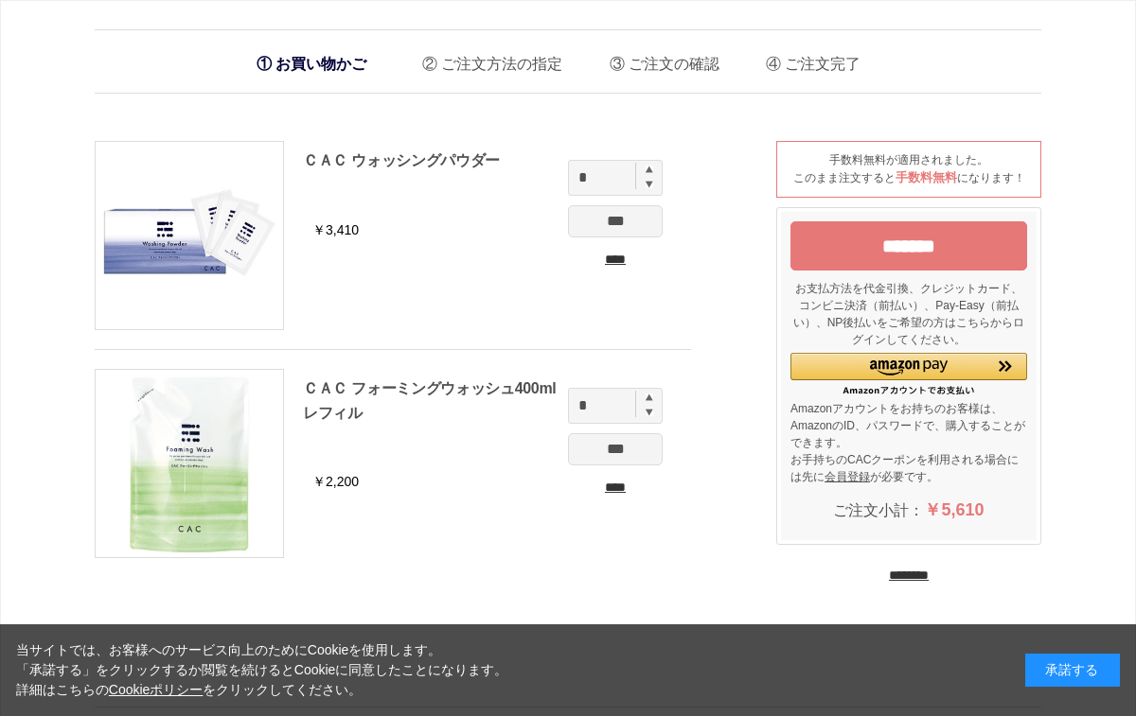
click at [919, 584] on input "********" at bounding box center [909, 576] width 40 height 18
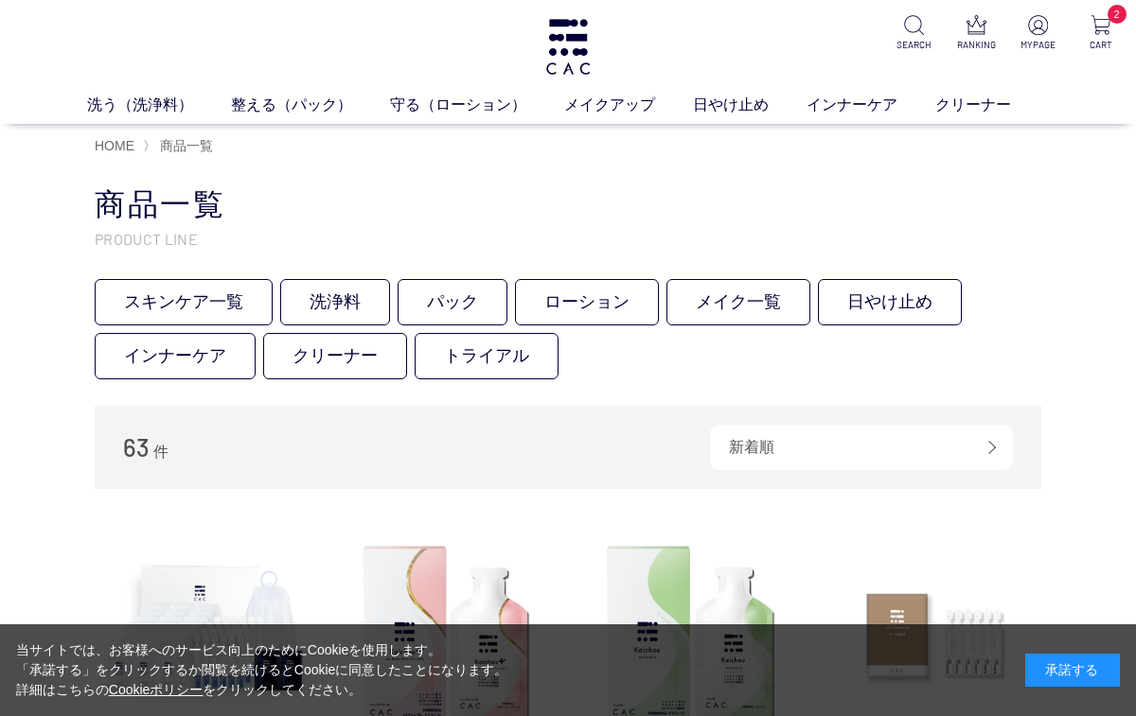
click at [744, 295] on link "メイク一覧" at bounding box center [738, 302] width 144 height 46
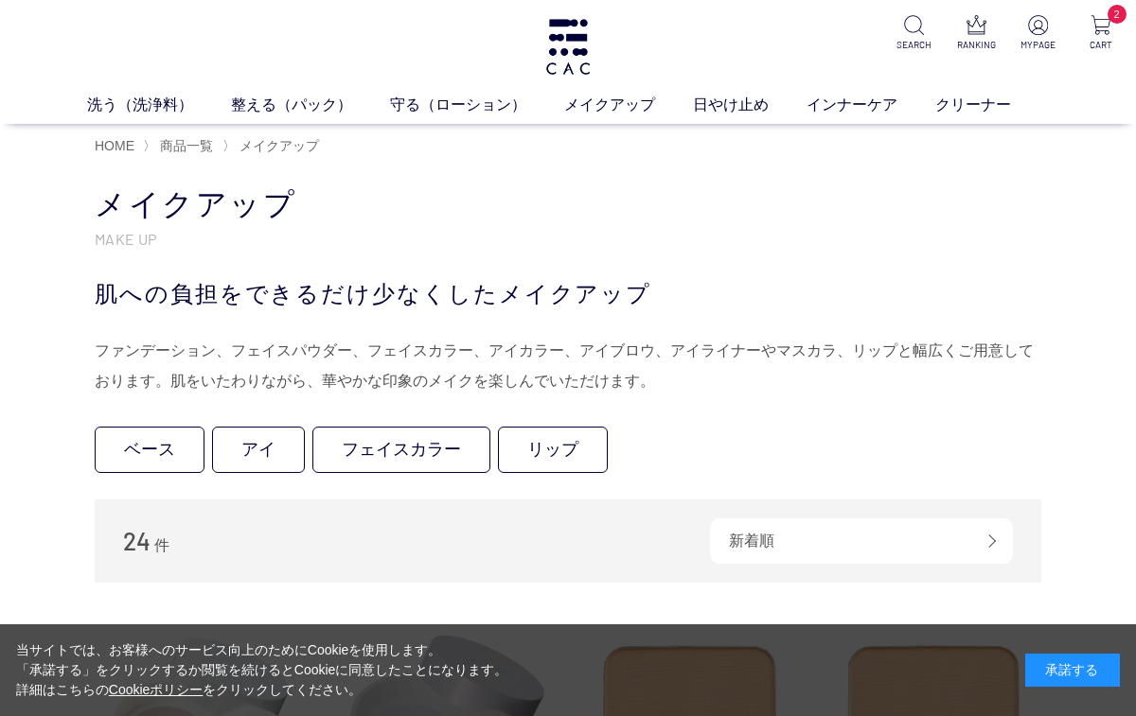
click at [147, 443] on link "ベース" at bounding box center [150, 450] width 110 height 46
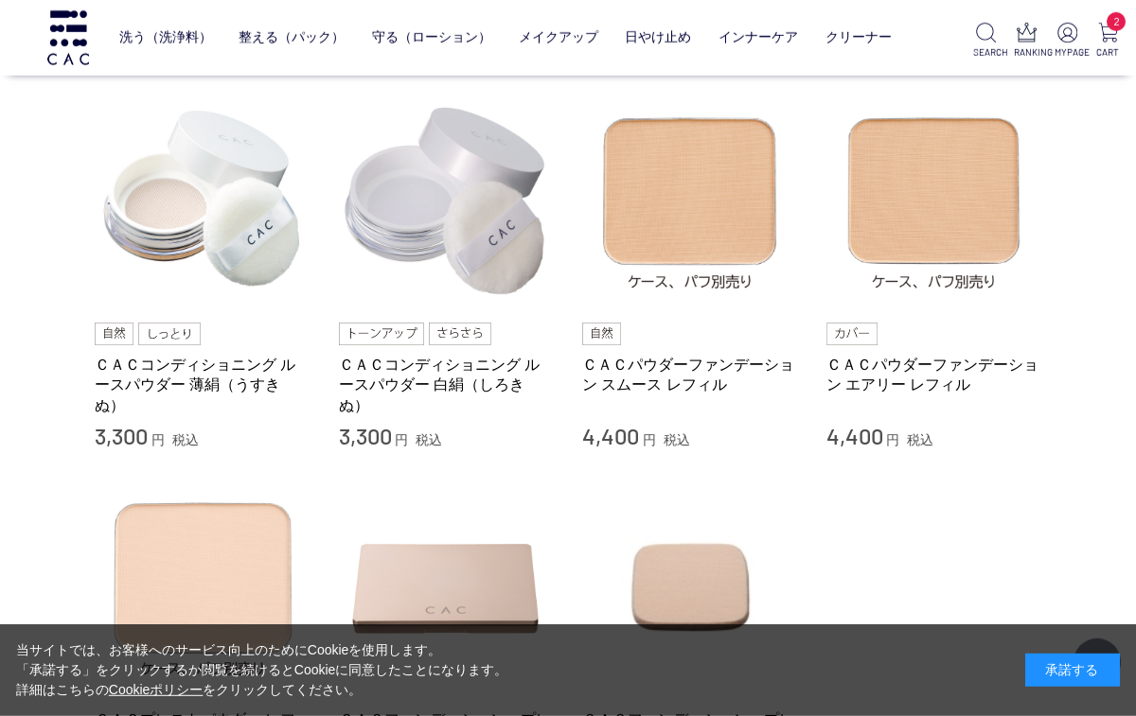
scroll to position [159, 0]
click at [943, 363] on link "ＣＡＣパウダーファンデーション エアリー レフィル" at bounding box center [934, 374] width 216 height 41
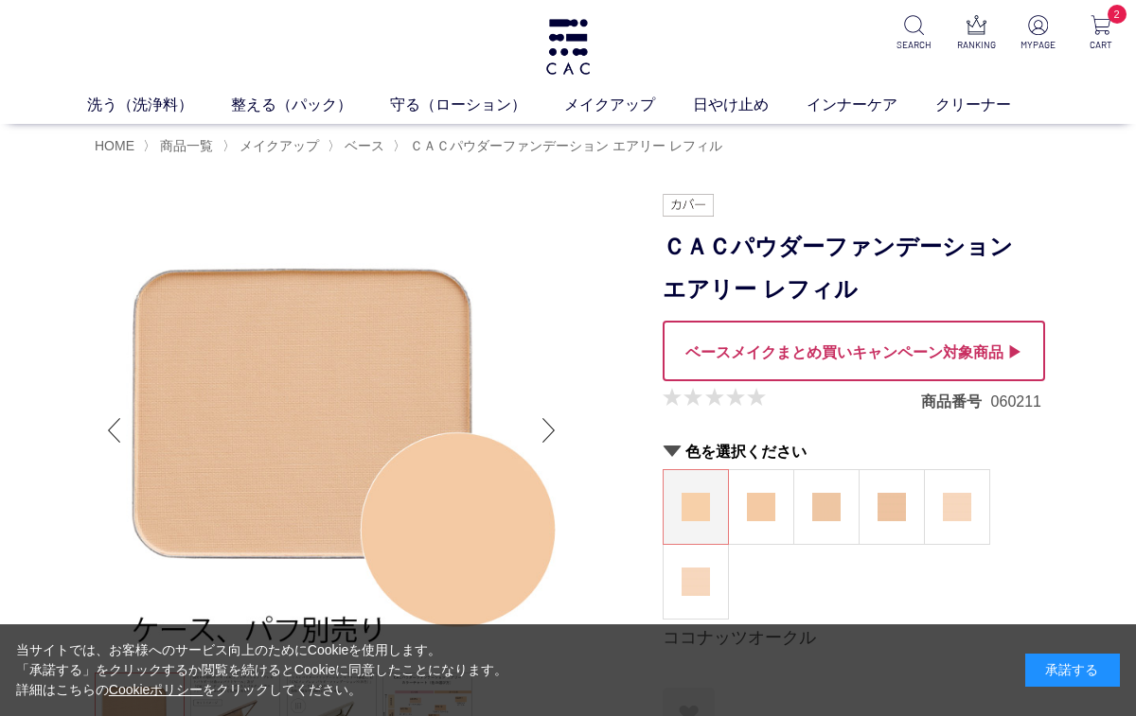
click at [537, 425] on div "Next slide" at bounding box center [549, 431] width 38 height 76
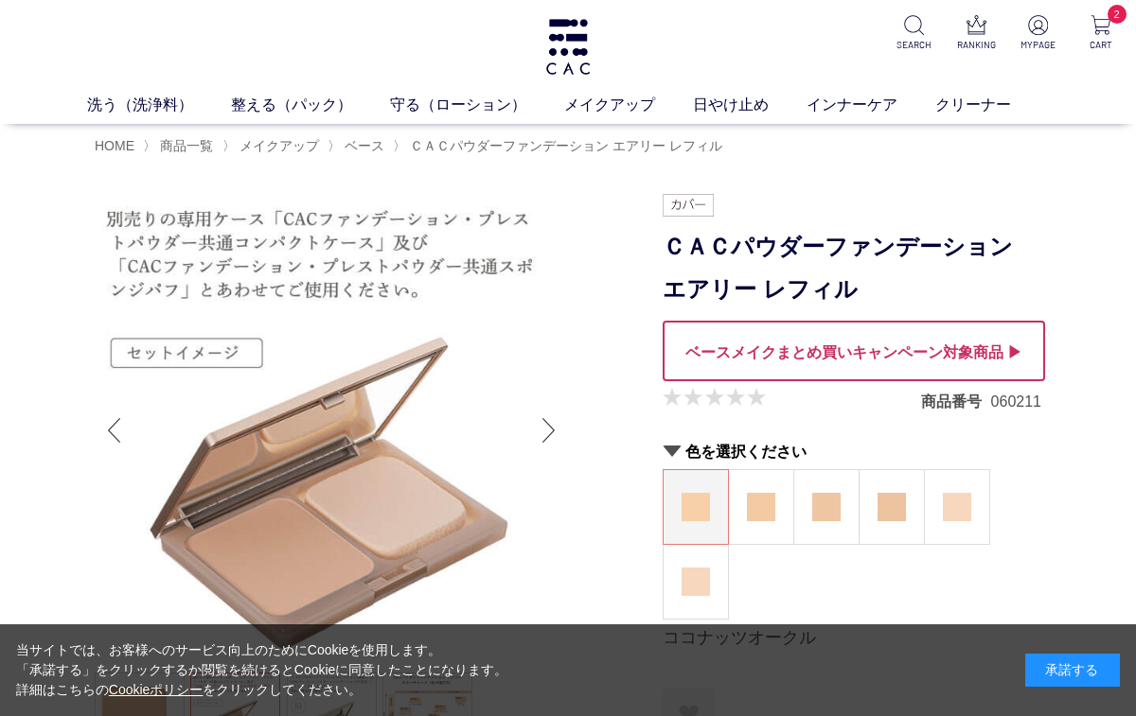
click at [545, 415] on div "Next slide" at bounding box center [549, 431] width 38 height 76
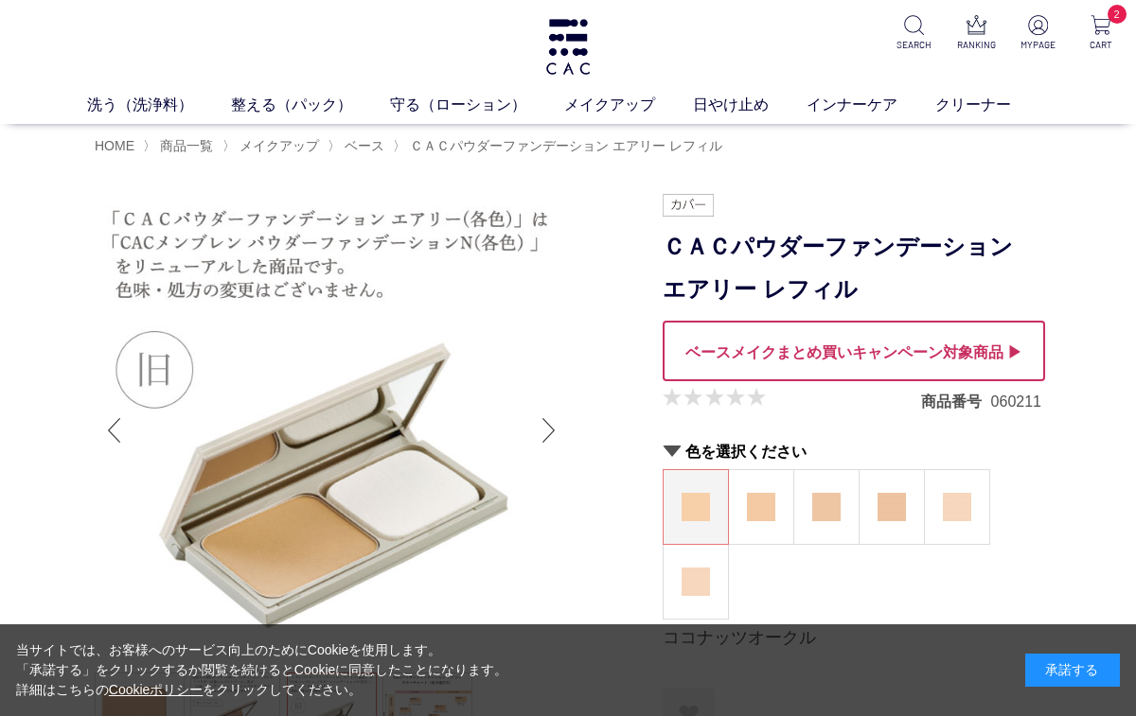
click at [545, 422] on div "Next slide" at bounding box center [549, 431] width 38 height 76
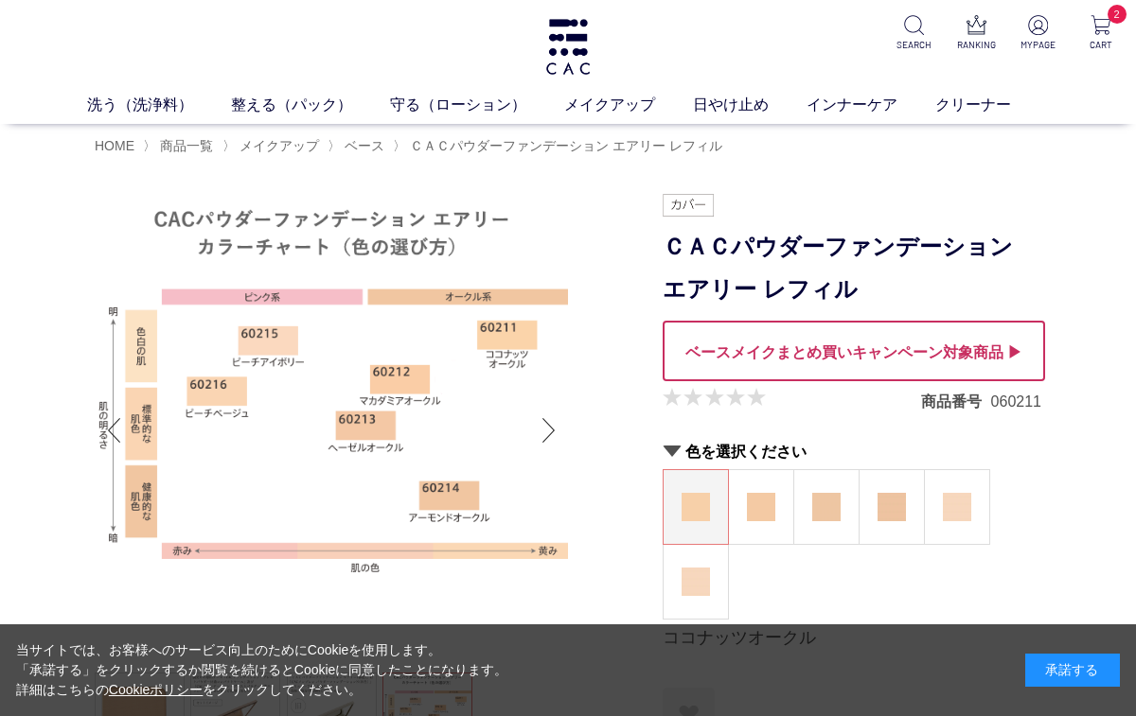
click at [550, 414] on div "Next slide" at bounding box center [549, 431] width 38 height 76
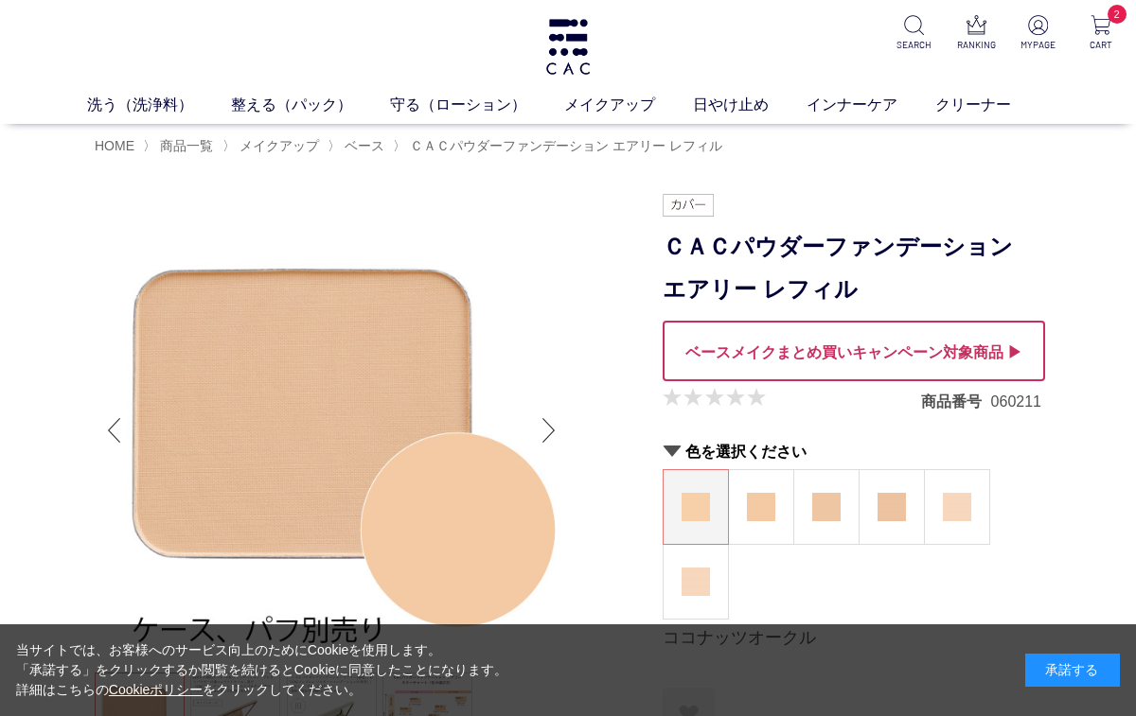
click at [553, 412] on div "Next slide" at bounding box center [549, 431] width 38 height 76
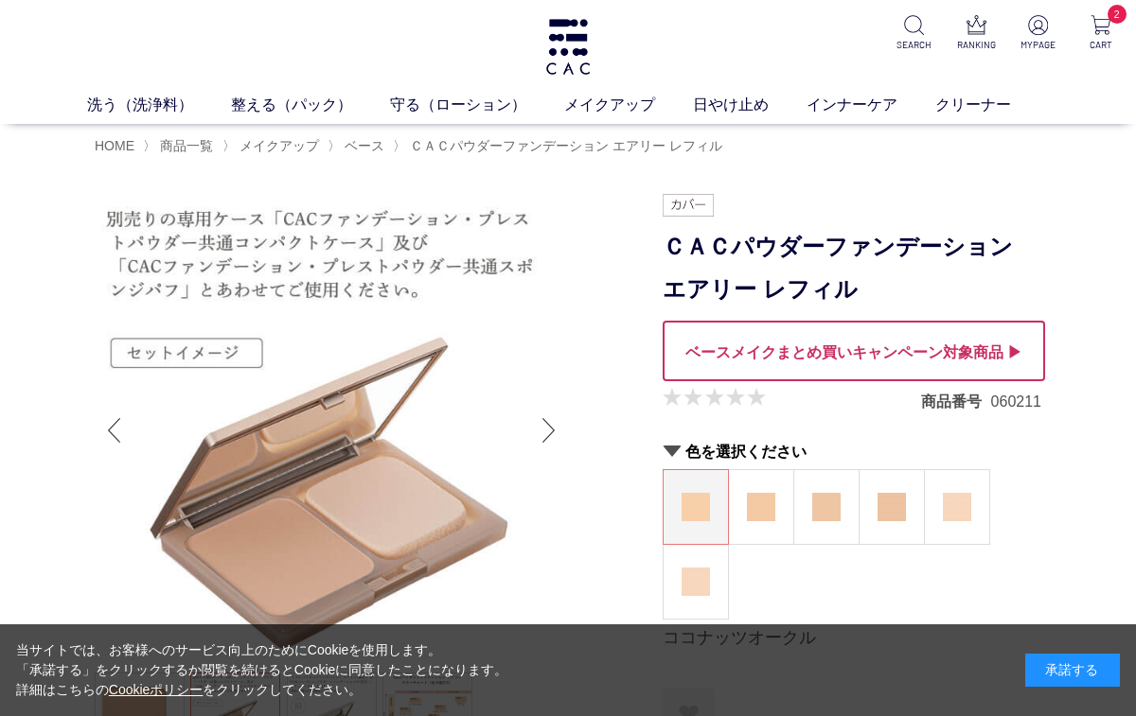
click at [542, 426] on div "Next slide" at bounding box center [549, 431] width 38 height 76
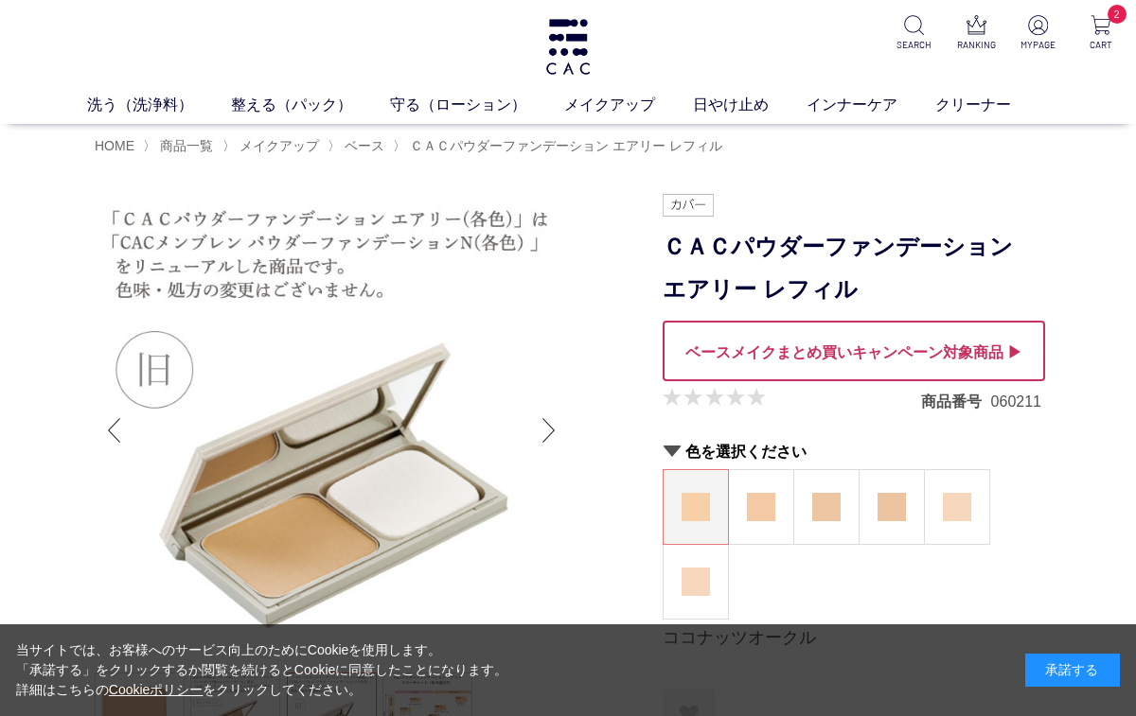
click at [1119, 20] on span "2" at bounding box center [1116, 14] width 19 height 19
click at [117, 140] on span "HOME" at bounding box center [115, 145] width 40 height 15
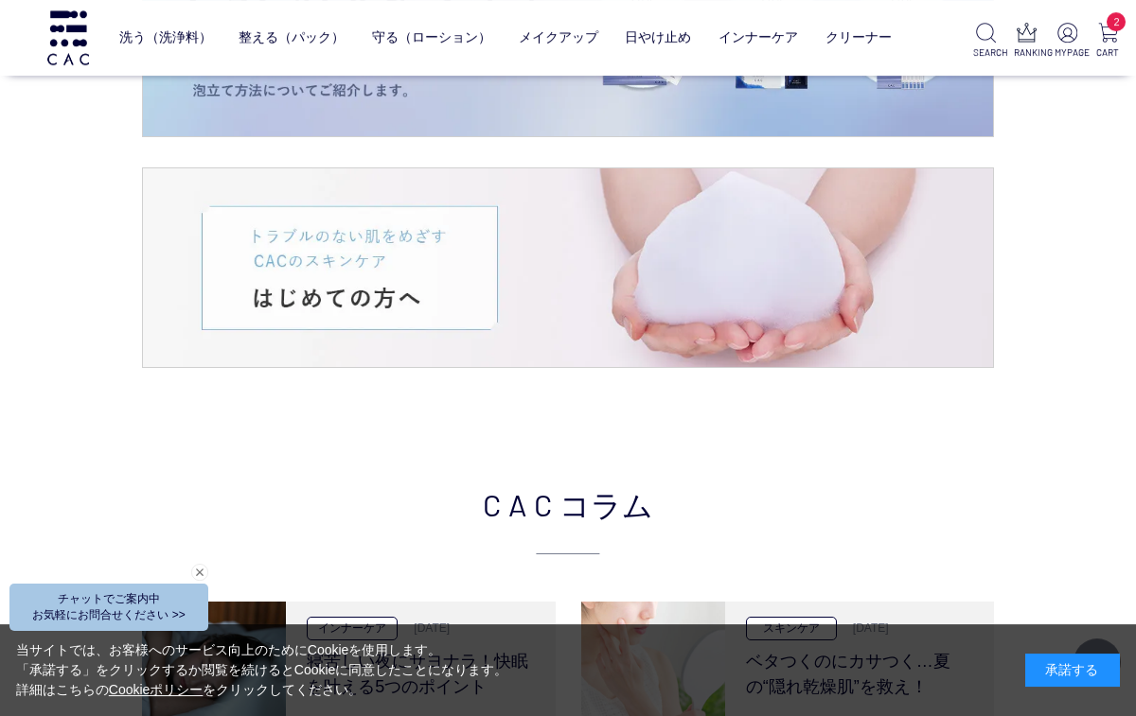
scroll to position [3234, 0]
click at [405, 264] on img at bounding box center [568, 267] width 850 height 199
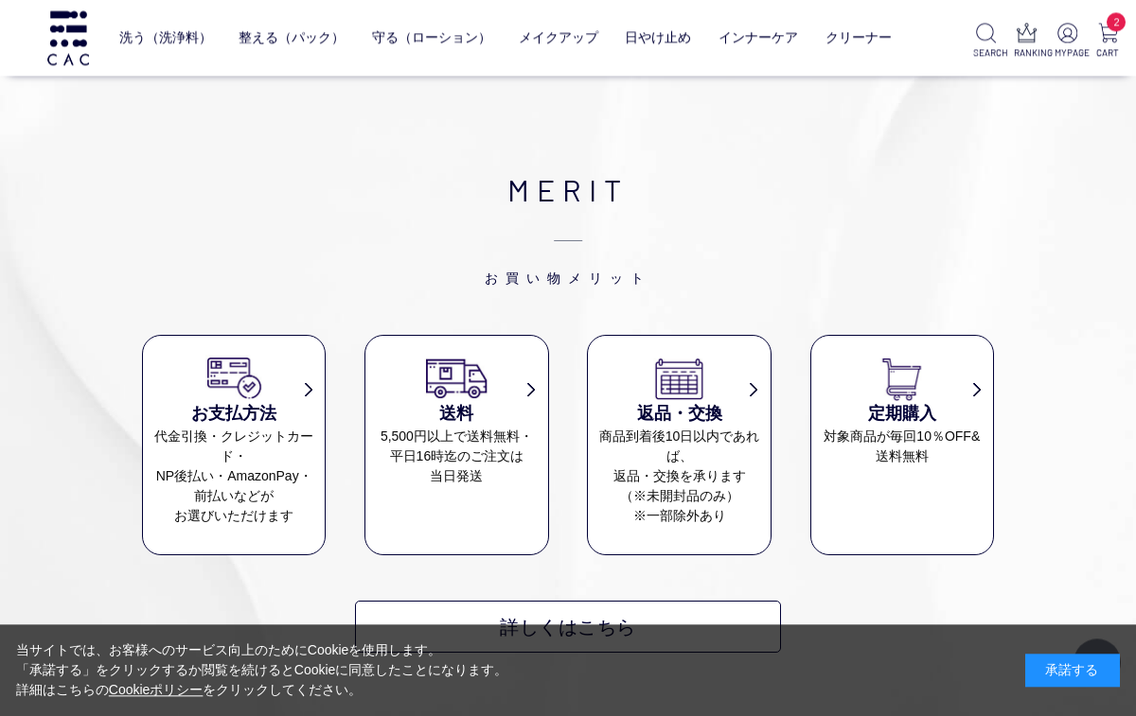
scroll to position [12754, 0]
click at [685, 601] on link "詳しくはこちら" at bounding box center [568, 627] width 426 height 52
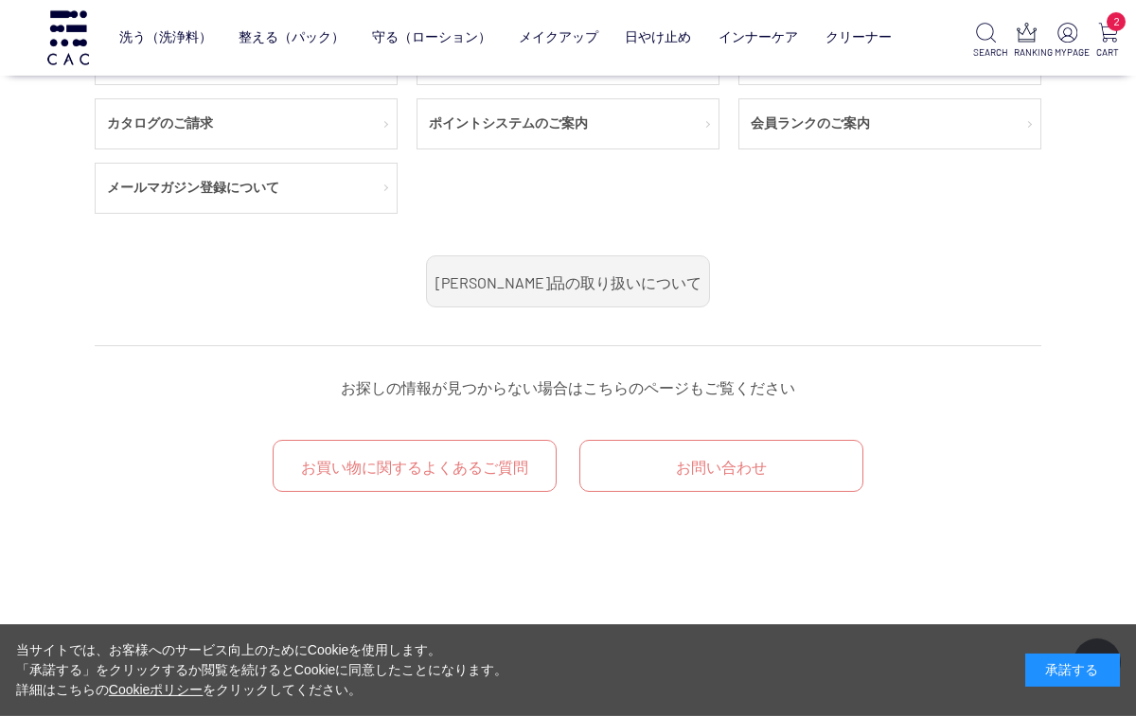
scroll to position [432, 0]
click at [476, 468] on link "お買い物に関するよくあるご質問" at bounding box center [415, 464] width 284 height 52
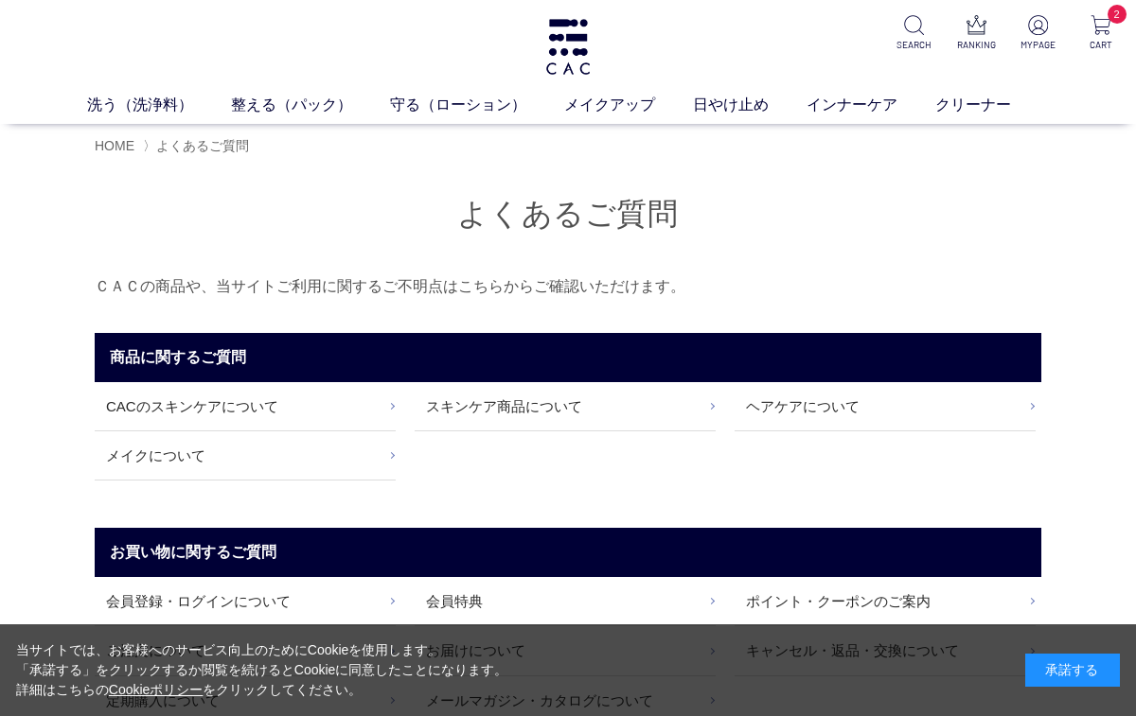
click at [680, 404] on link "スキンケア商品について" at bounding box center [565, 406] width 301 height 48
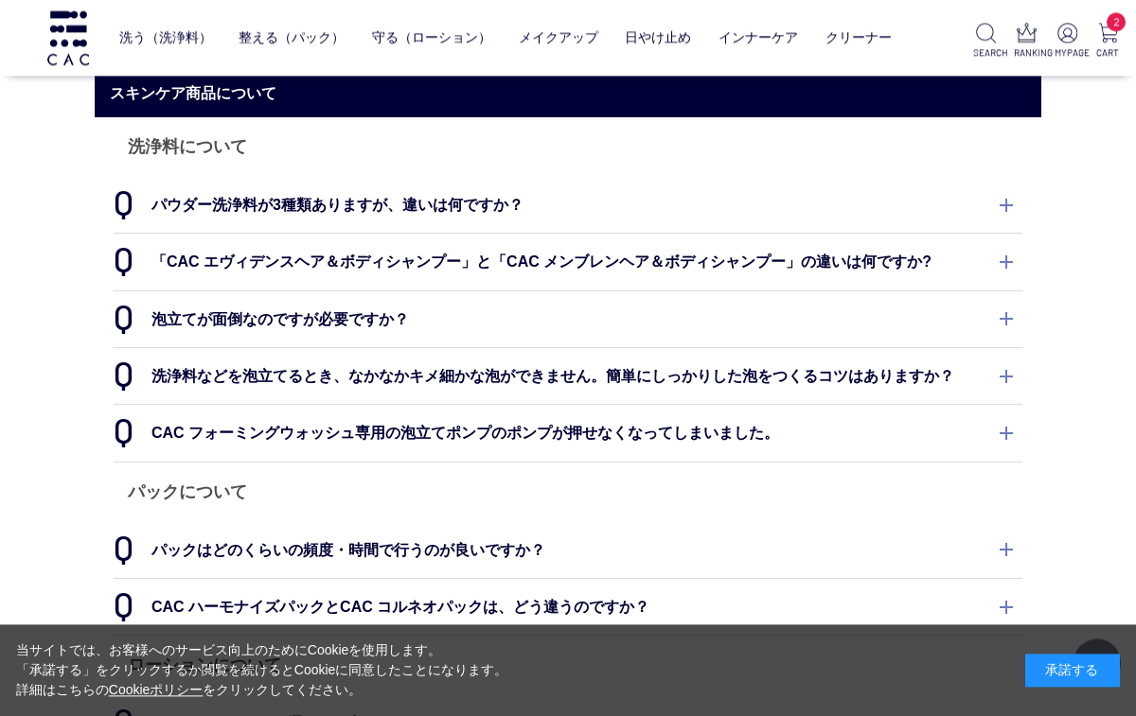
scroll to position [140, 0]
click at [938, 193] on dt "パウダー洗浄料が3種類ありますが、違いは何ですか？" at bounding box center [568, 205] width 909 height 56
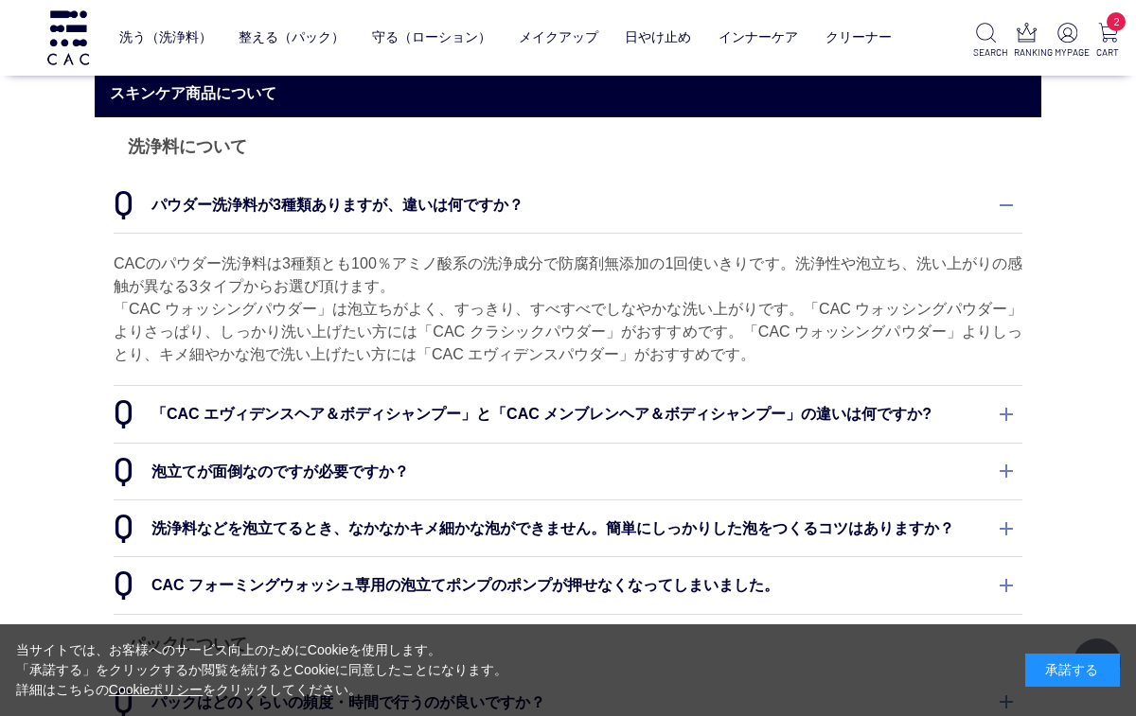
click at [998, 466] on dt "泡立てが面倒なのですが必要ですか？" at bounding box center [568, 472] width 909 height 56
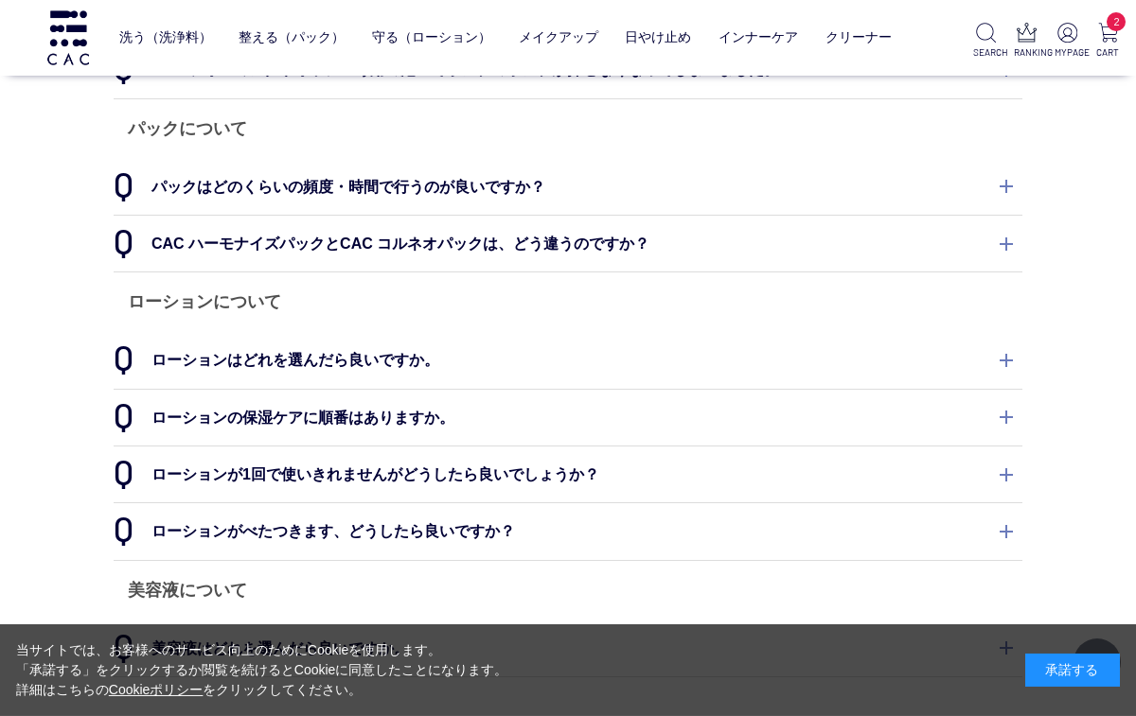
scroll to position [832, 0]
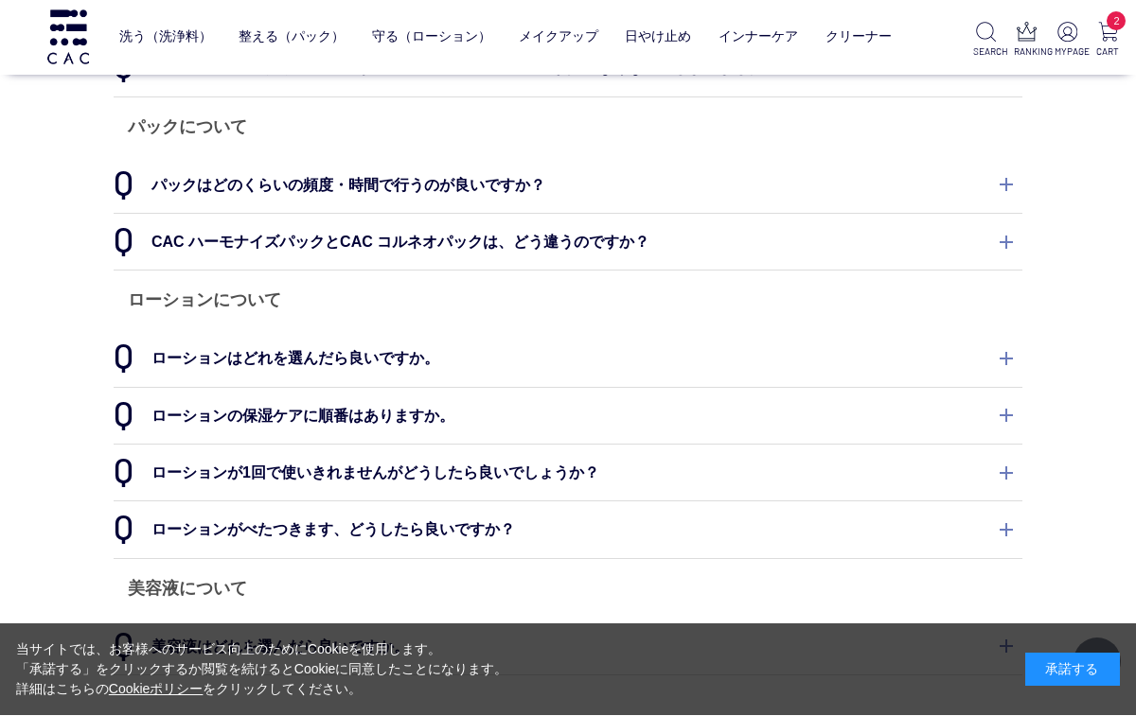
click at [1004, 463] on dt "ローションが1回で使いきれませんがどうしたら良いでしょうか？" at bounding box center [568, 474] width 909 height 56
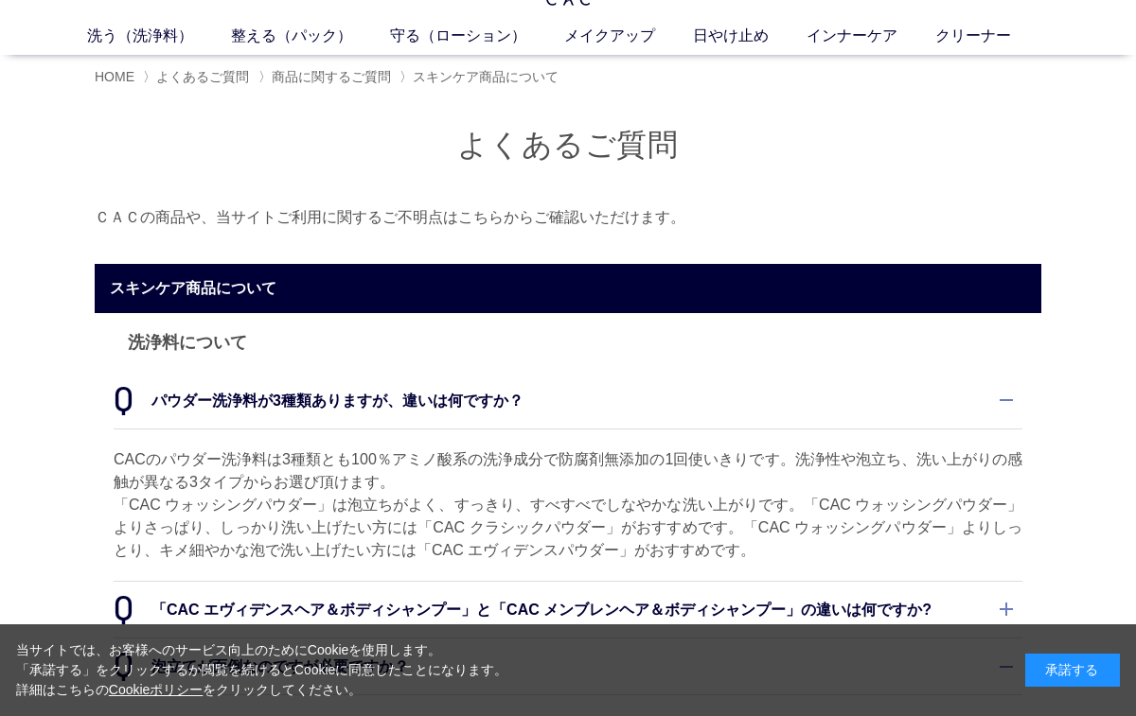
scroll to position [0, 0]
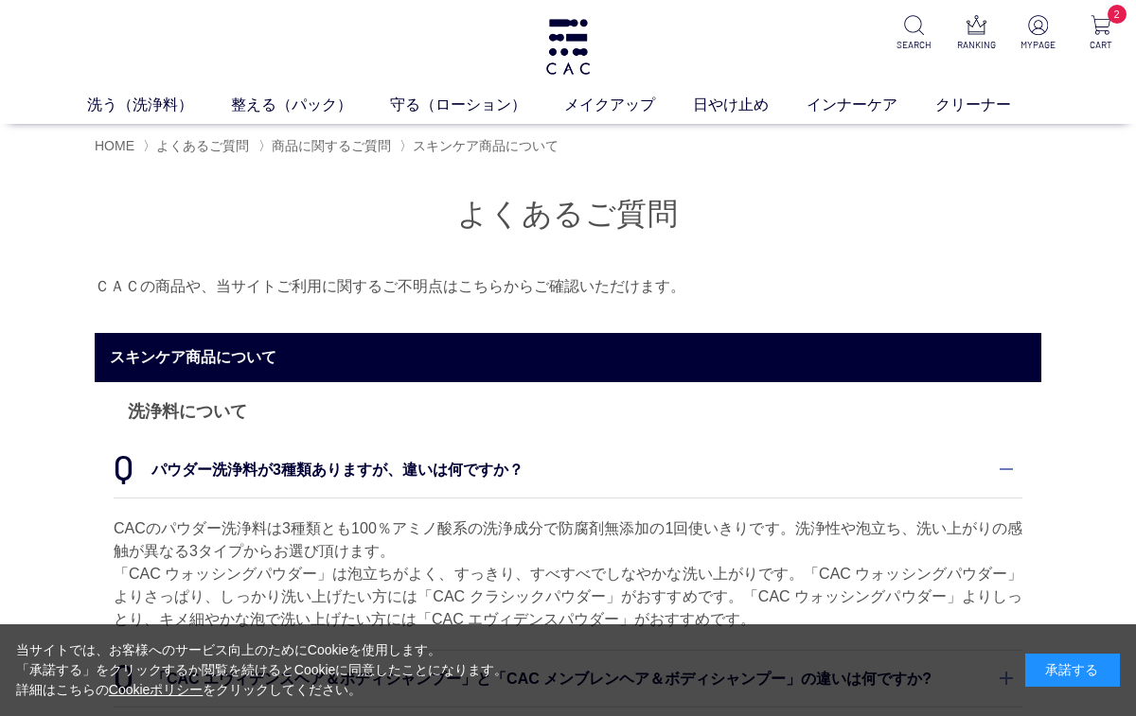
click at [540, 293] on p "ＣＡＣの商品や、当サイトご利用に関するご不明点はこちらからご確認いただけます。" at bounding box center [568, 286] width 946 height 27
click at [349, 143] on span "商品に関するご質問" at bounding box center [331, 145] width 119 height 15
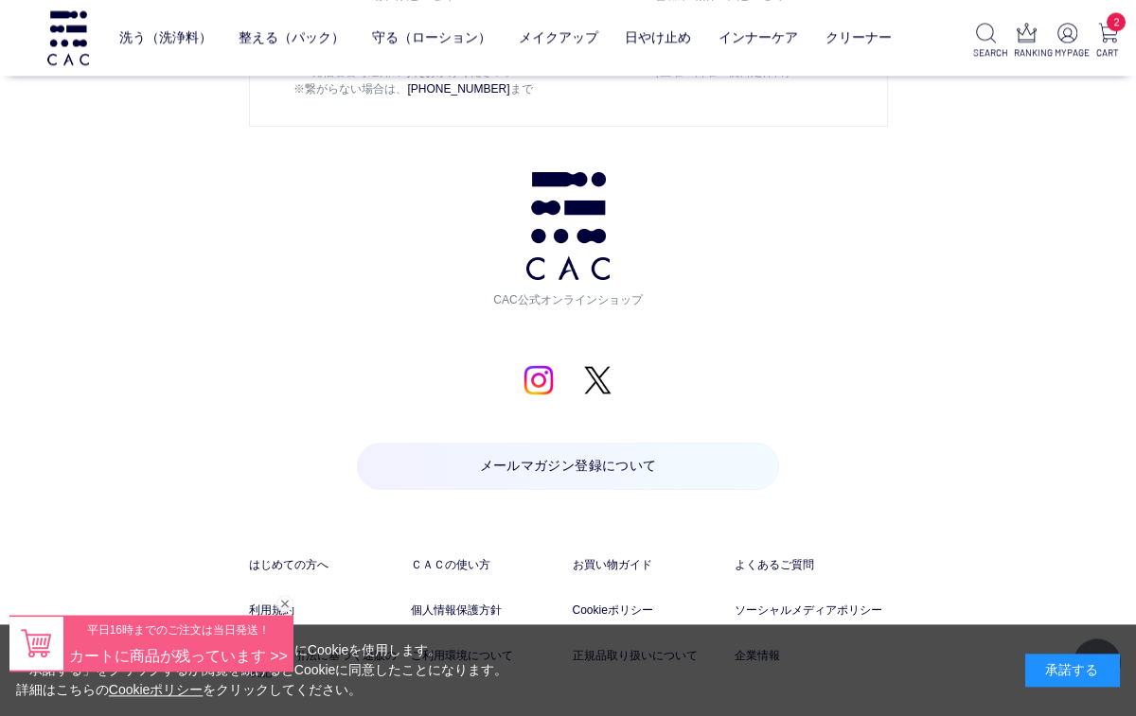
scroll to position [1908, 0]
click at [468, 567] on link "ＣＡＣの使い方" at bounding box center [487, 564] width 153 height 17
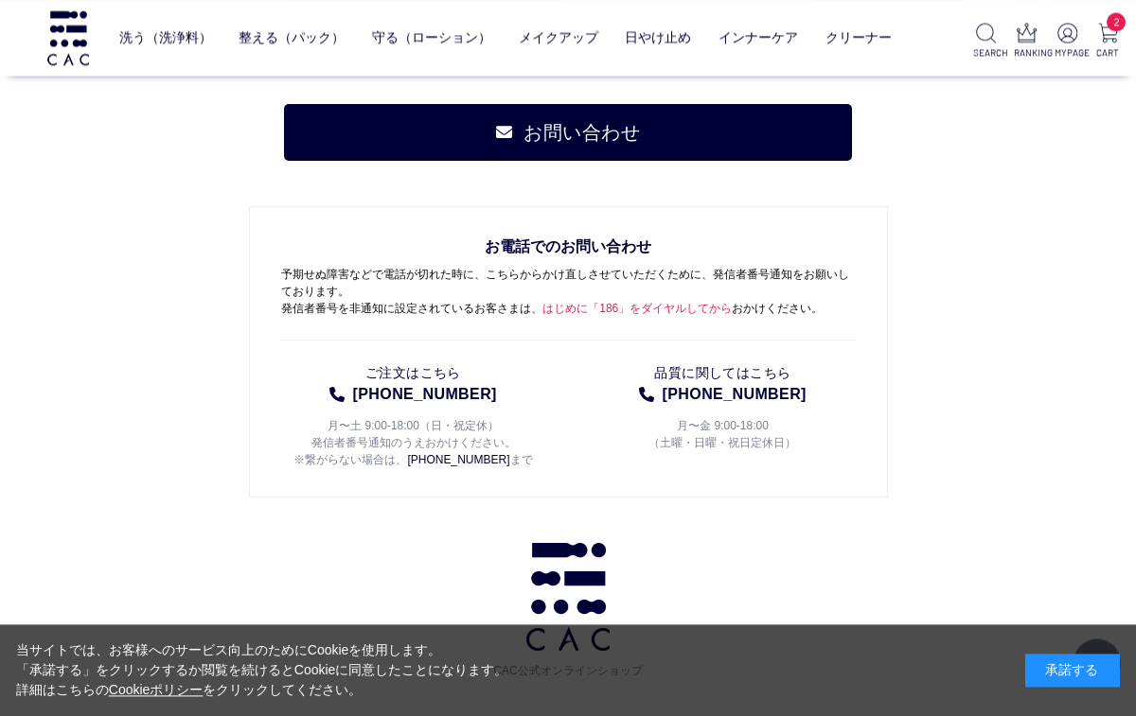
scroll to position [5294, 0]
